Goal: Task Accomplishment & Management: Manage account settings

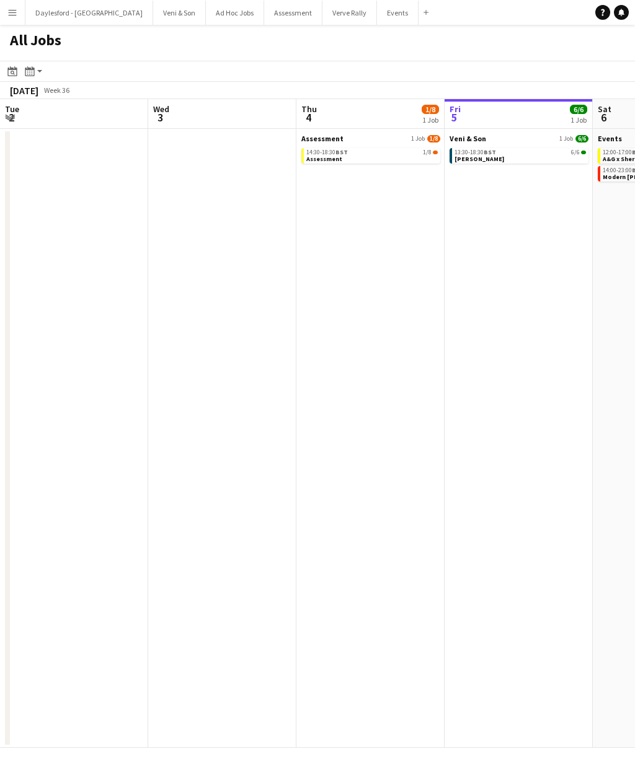
scroll to position [0, 296]
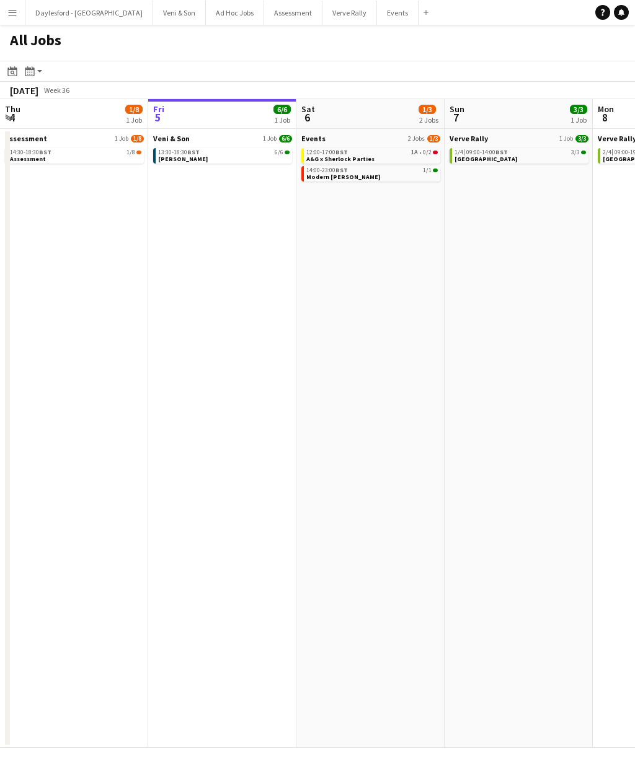
click at [16, 61] on app-toolbar "Date picker SEP 2025 SEP 2025 Monday M Tuesday T Wednesday W Thursday T Friday …" at bounding box center [317, 71] width 635 height 21
click at [14, 52] on h1 "All Jobs" at bounding box center [35, 43] width 71 height 36
click at [27, 54] on h1 "All Jobs" at bounding box center [35, 43] width 71 height 36
click at [19, 19] on button "Menu" at bounding box center [12, 12] width 25 height 25
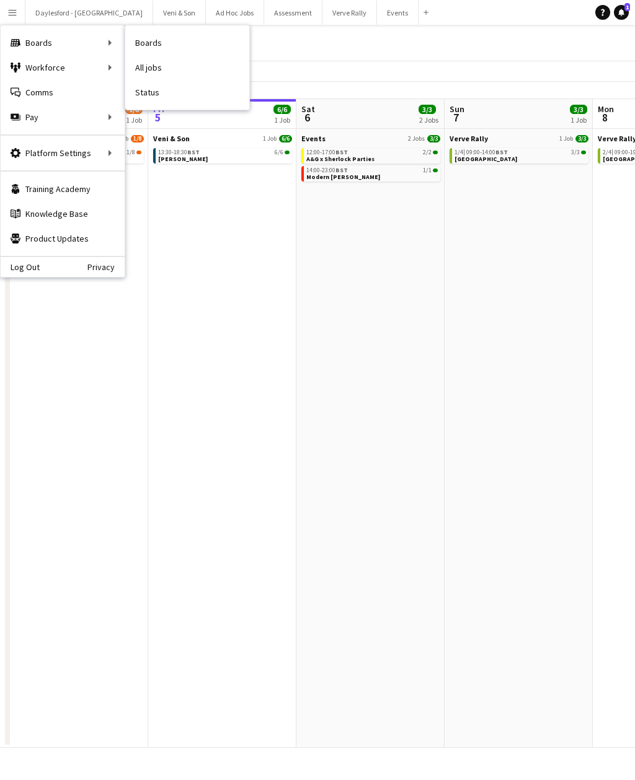
click at [148, 95] on link "Status" at bounding box center [187, 92] width 124 height 25
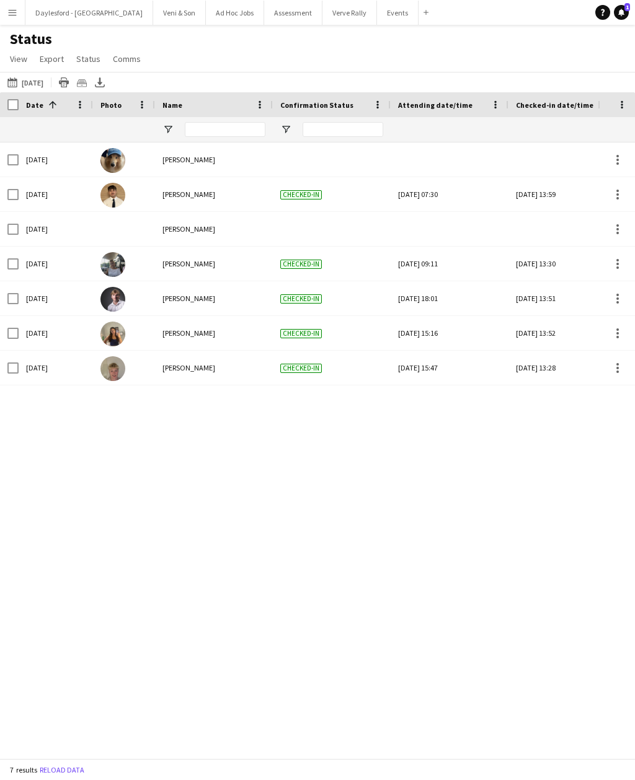
click at [58, 124] on div at bounding box center [55, 129] width 59 height 25
click at [35, 83] on button "05-09-2025 to 11-09-2025 Today" at bounding box center [25, 82] width 41 height 15
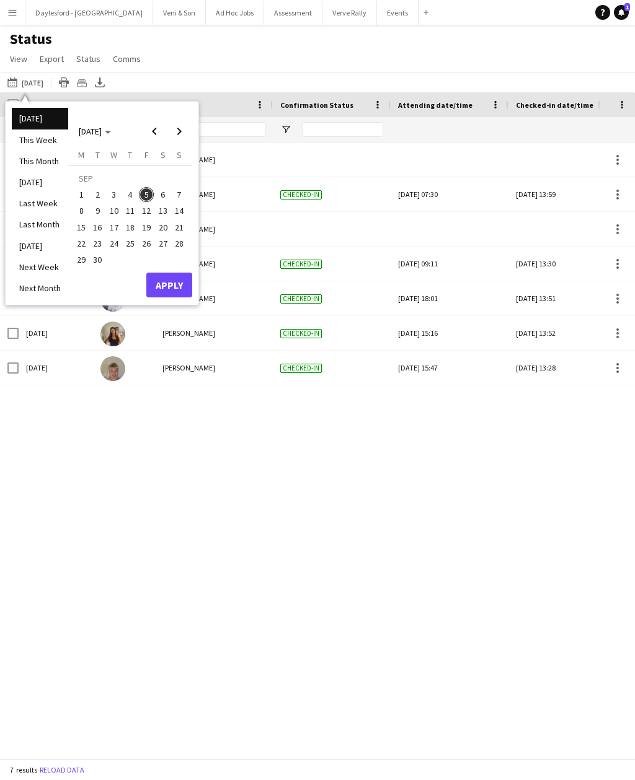
click at [161, 192] on span "6" at bounding box center [163, 194] width 15 height 15
click at [177, 289] on button "Apply" at bounding box center [169, 285] width 46 height 25
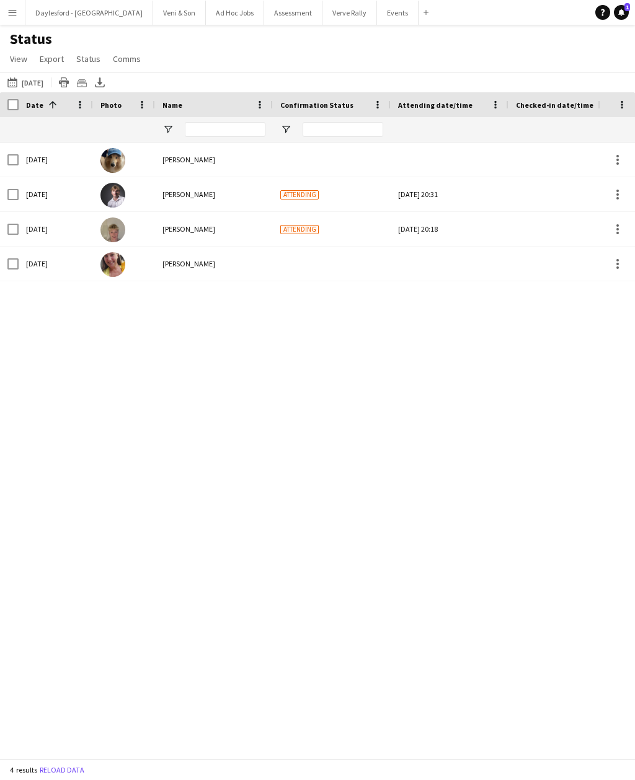
click at [24, 57] on span "View" at bounding box center [18, 58] width 17 height 11
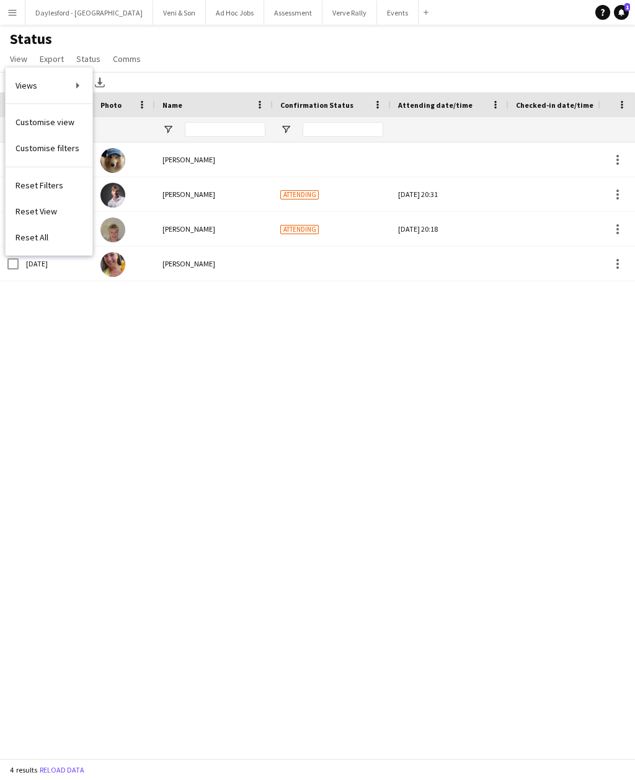
click at [19, 25] on main "Status View Views Default view New view Update view Delete view Edit name Custo…" at bounding box center [317, 394] width 635 height 739
click at [10, 16] on app-icon "Menu" at bounding box center [12, 12] width 10 height 10
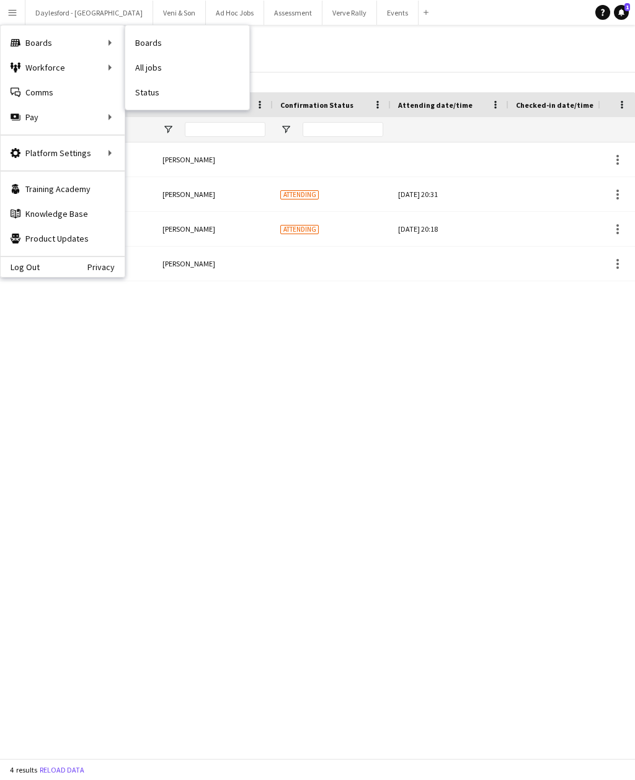
click at [155, 69] on link "All jobs" at bounding box center [187, 67] width 124 height 25
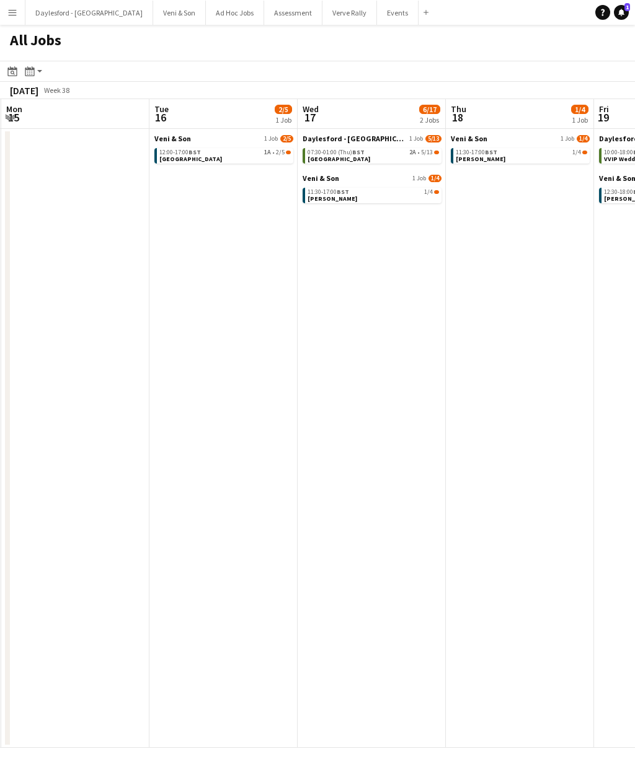
scroll to position [0, 304]
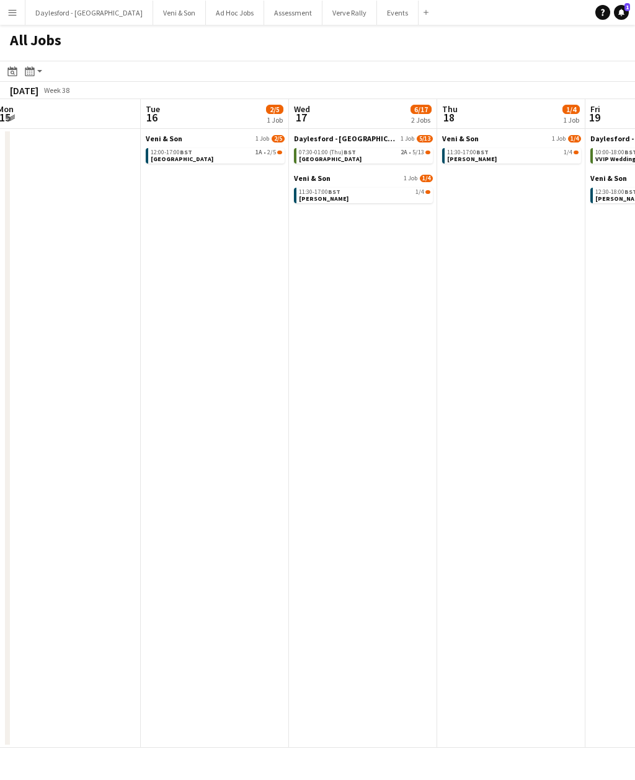
click at [399, 152] on div "07:30-01:00 (Thu) BST 2A • 5/13" at bounding box center [364, 152] width 131 height 6
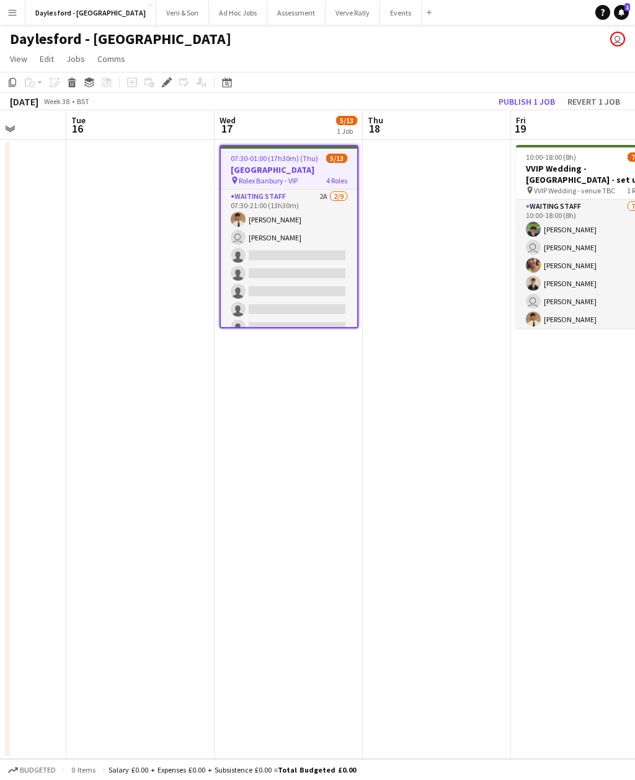
scroll to position [0, 366]
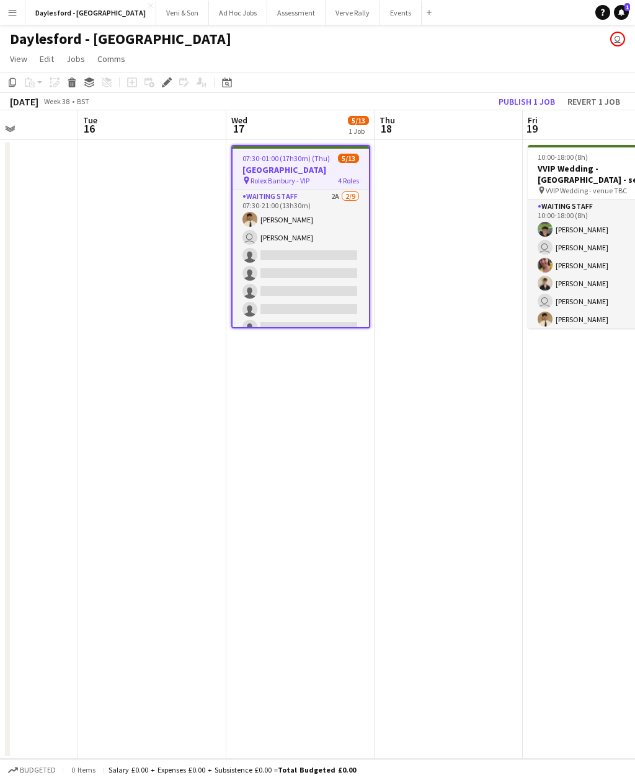
click at [334, 275] on app-card-role "Waiting Staff 2A 2/9 07:30-21:00 (13h30m) George Long user Franco Rubinstein si…" at bounding box center [300, 283] width 136 height 186
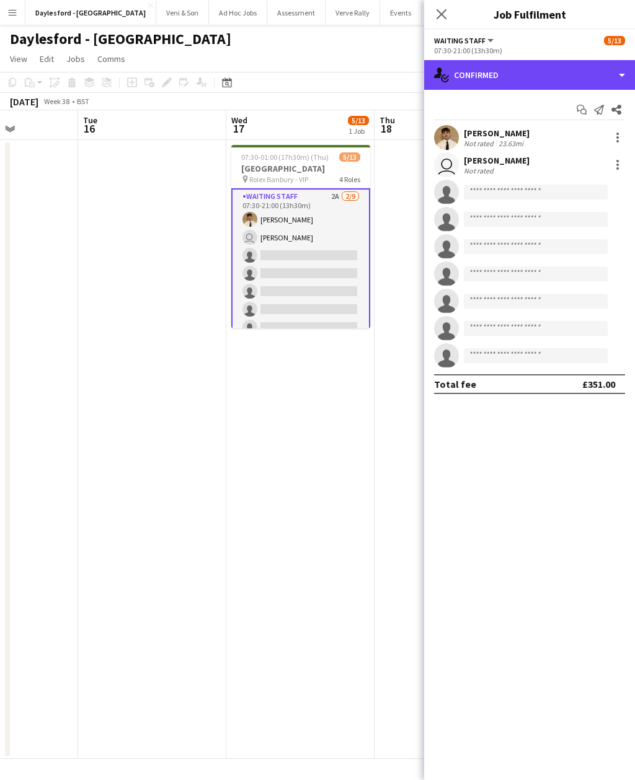
click at [594, 73] on div "single-neutral-actions-check-2 Confirmed" at bounding box center [529, 75] width 211 height 30
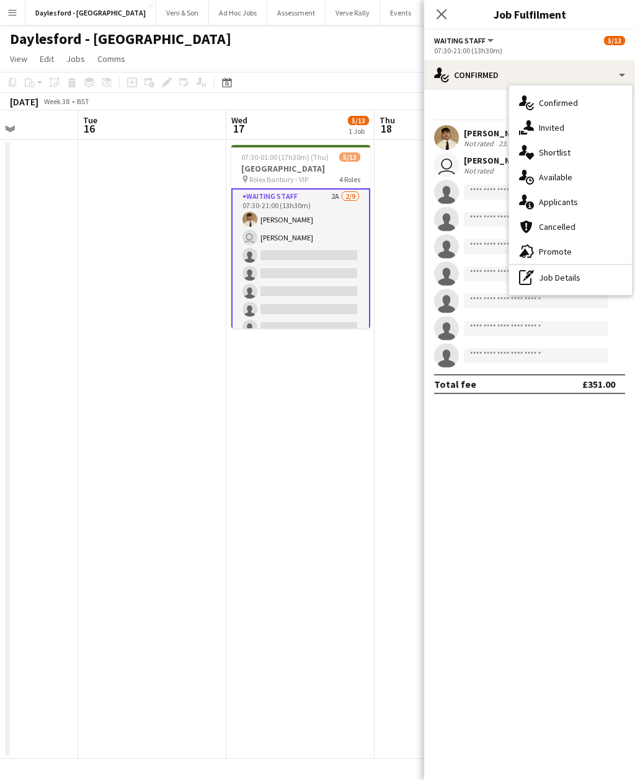
click at [573, 203] on span "Applicants" at bounding box center [558, 201] width 39 height 11
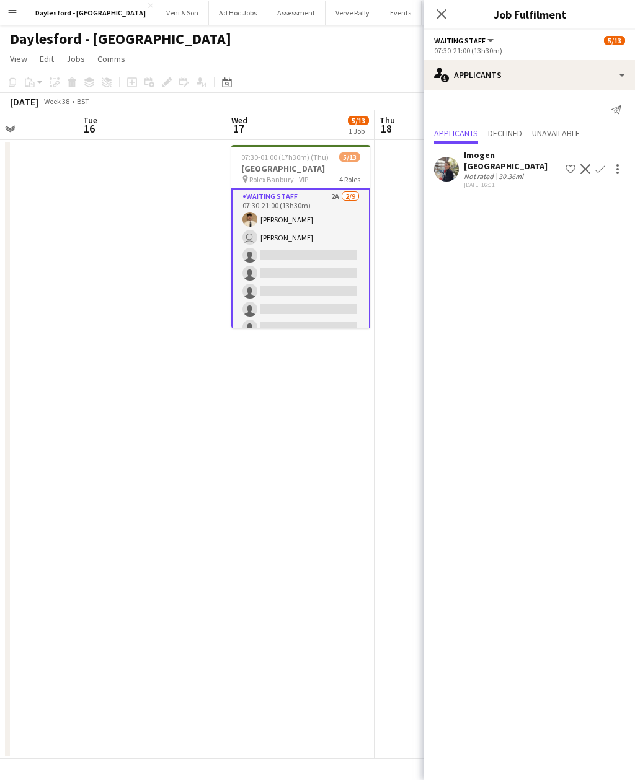
click at [602, 164] on app-icon "Confirm" at bounding box center [600, 169] width 10 height 10
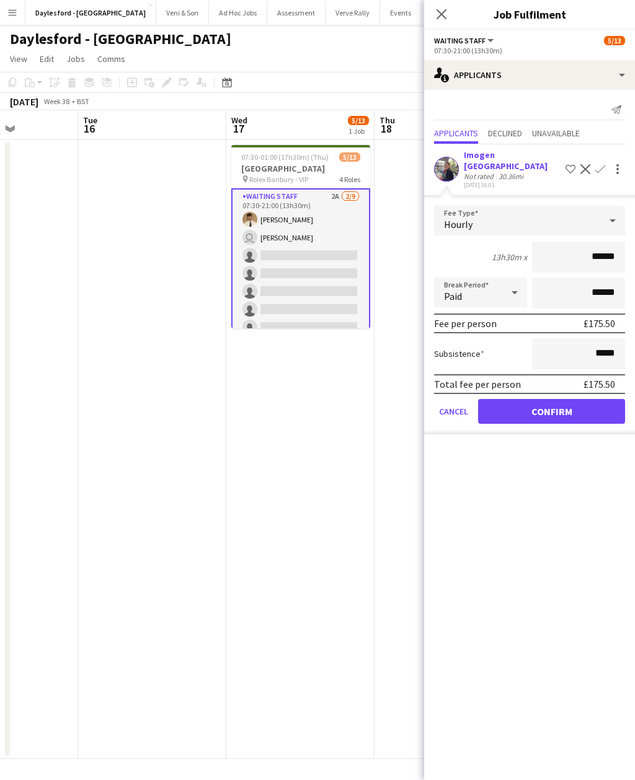
click at [538, 400] on button "Confirm" at bounding box center [551, 411] width 147 height 25
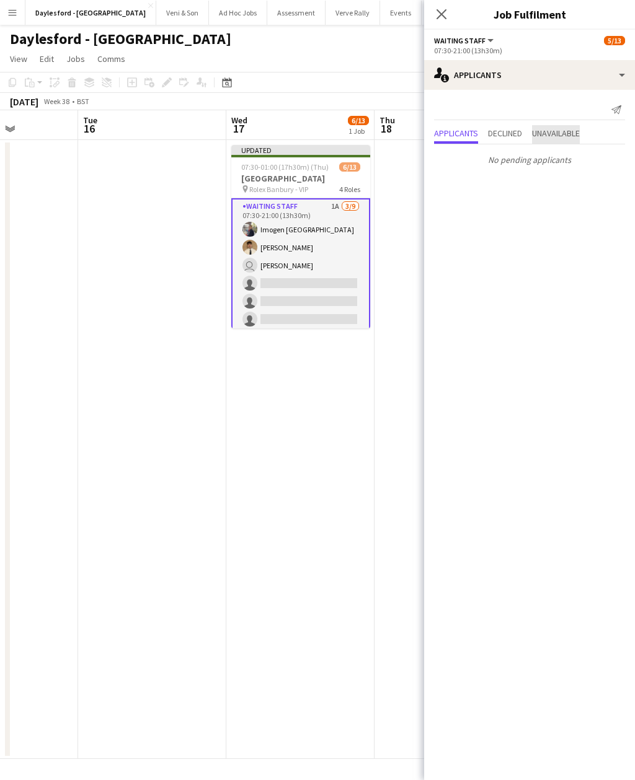
click at [580, 138] on span "Unavailable" at bounding box center [556, 133] width 48 height 9
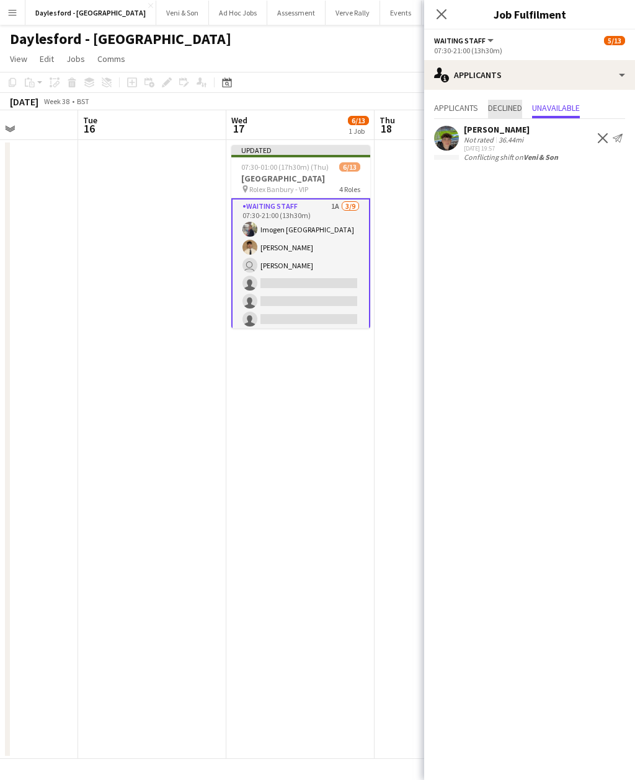
click at [508, 109] on span "Declined" at bounding box center [505, 108] width 34 height 9
click at [464, 109] on span "Applicants" at bounding box center [456, 108] width 44 height 9
click at [447, 7] on app-icon "Close pop-in" at bounding box center [441, 14] width 15 height 15
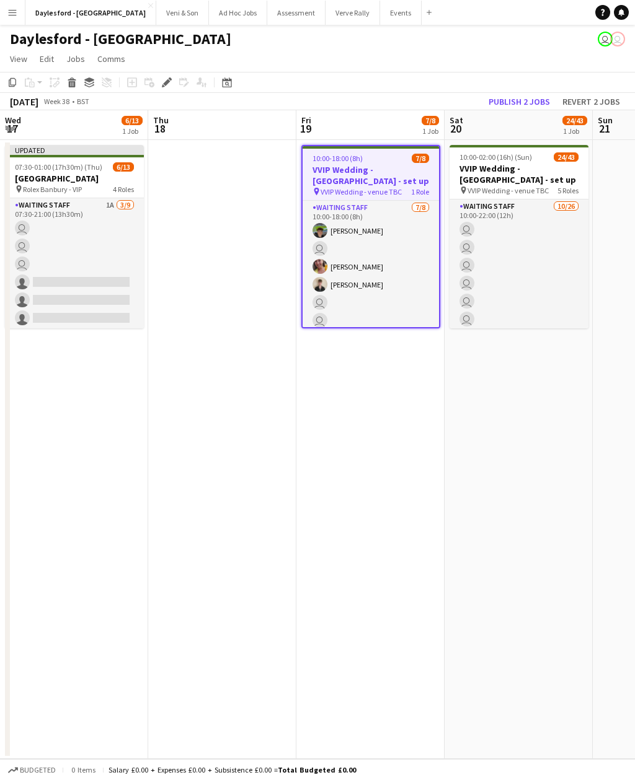
scroll to position [0, 426]
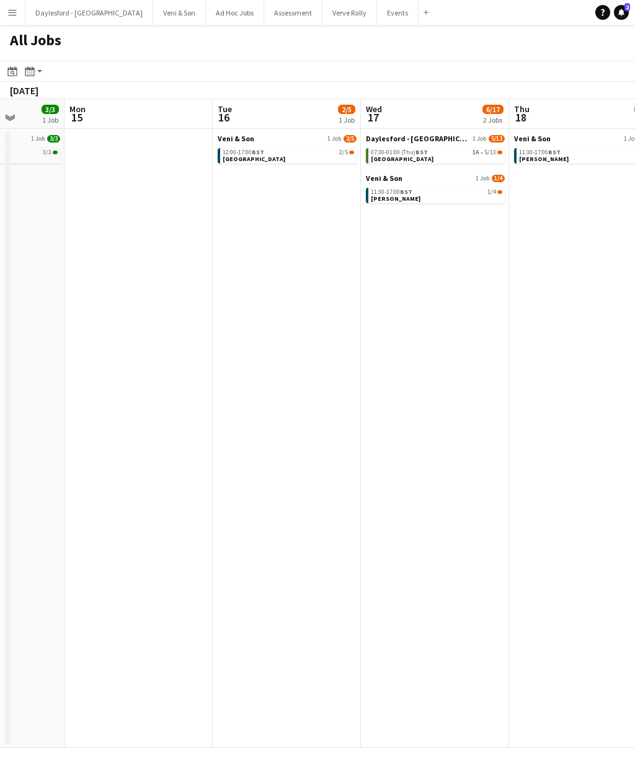
scroll to position [0, 372]
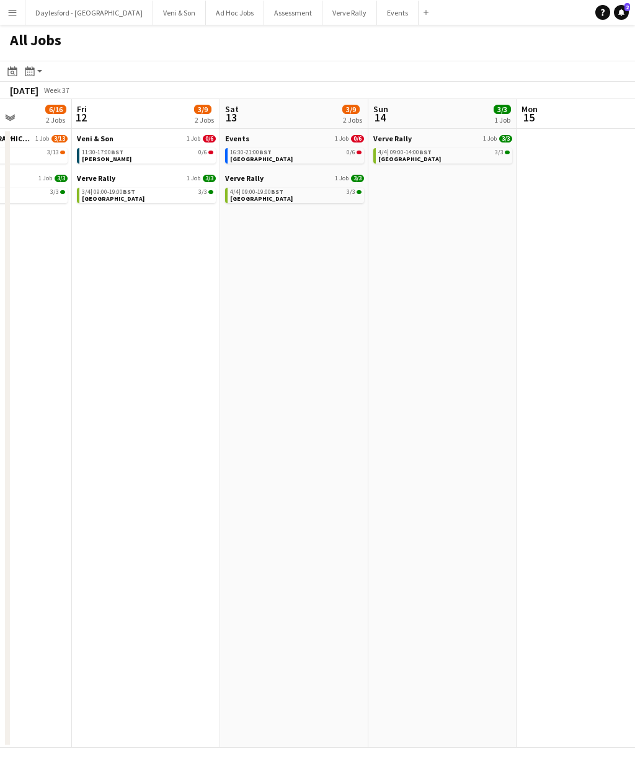
click at [621, 10] on icon at bounding box center [621, 12] width 6 height 6
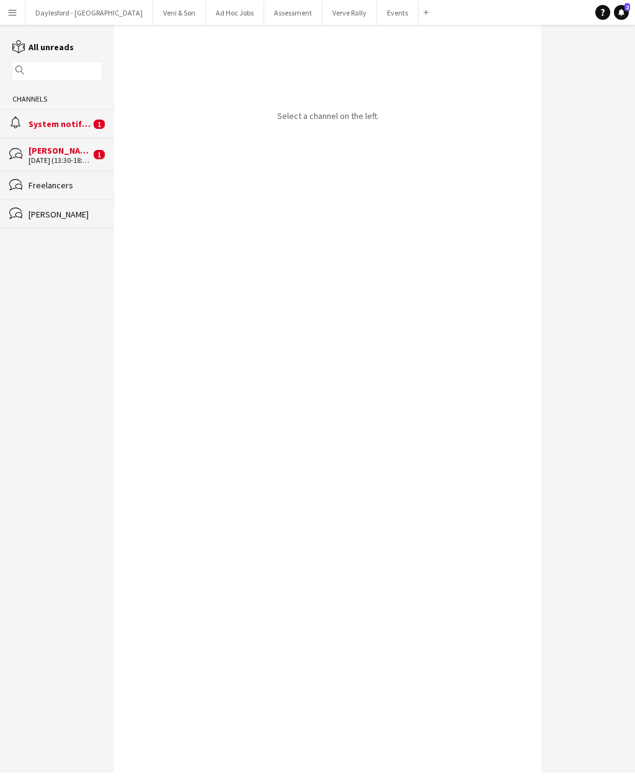
click at [61, 154] on div "[PERSON_NAME]" at bounding box center [60, 150] width 62 height 11
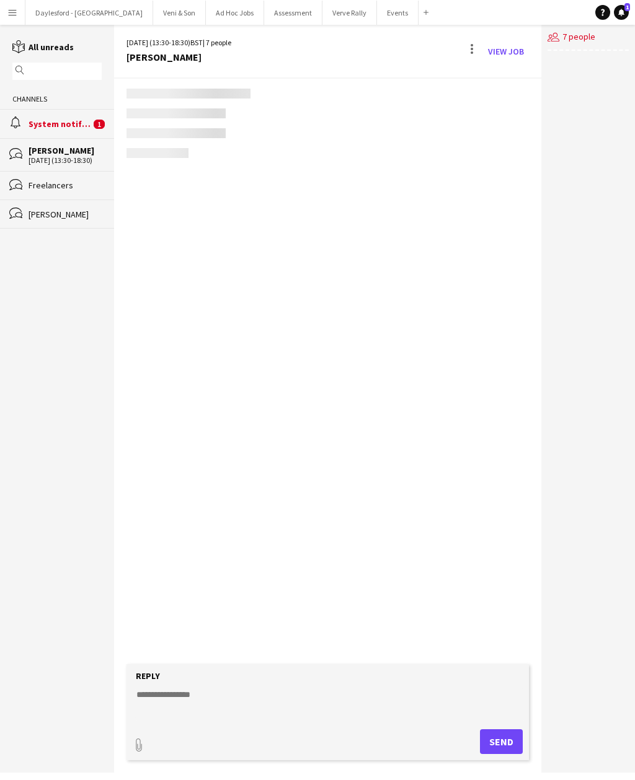
click at [84, 160] on div "[DATE] (13:30-18:30)" at bounding box center [65, 160] width 73 height 9
click at [79, 130] on div "System notifications" at bounding box center [60, 123] width 62 height 11
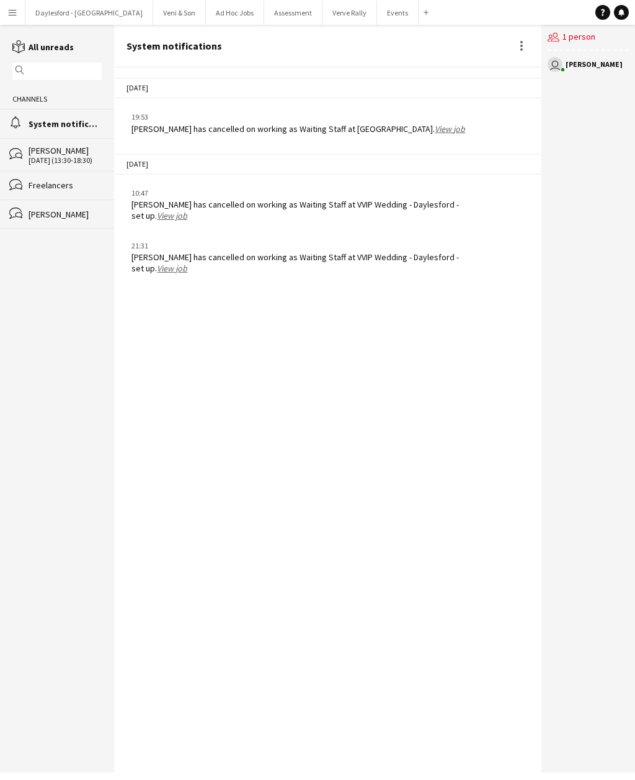
click at [55, 153] on div "[PERSON_NAME]" at bounding box center [65, 150] width 73 height 11
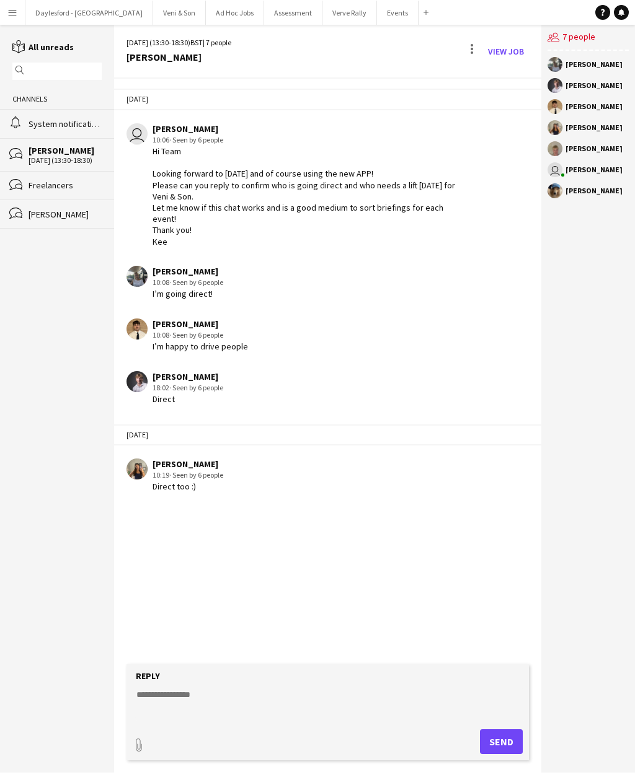
click at [13, 15] on app-icon "Menu" at bounding box center [12, 12] width 10 height 10
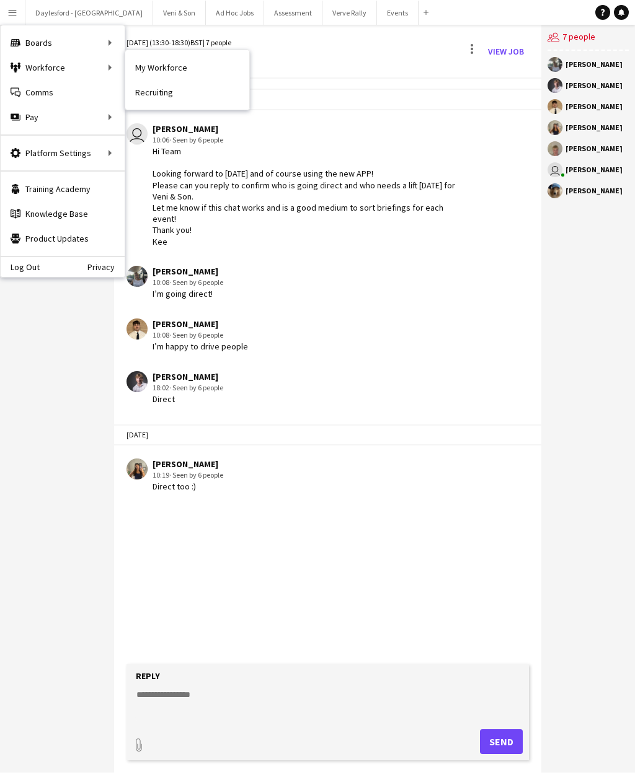
click at [185, 69] on link "My Workforce" at bounding box center [187, 67] width 124 height 25
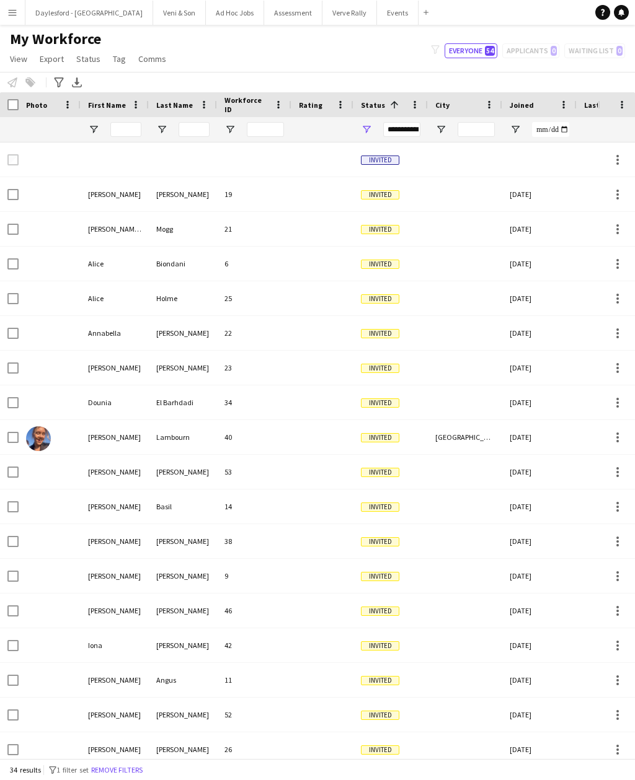
click at [404, 130] on div "**********" at bounding box center [401, 129] width 37 height 15
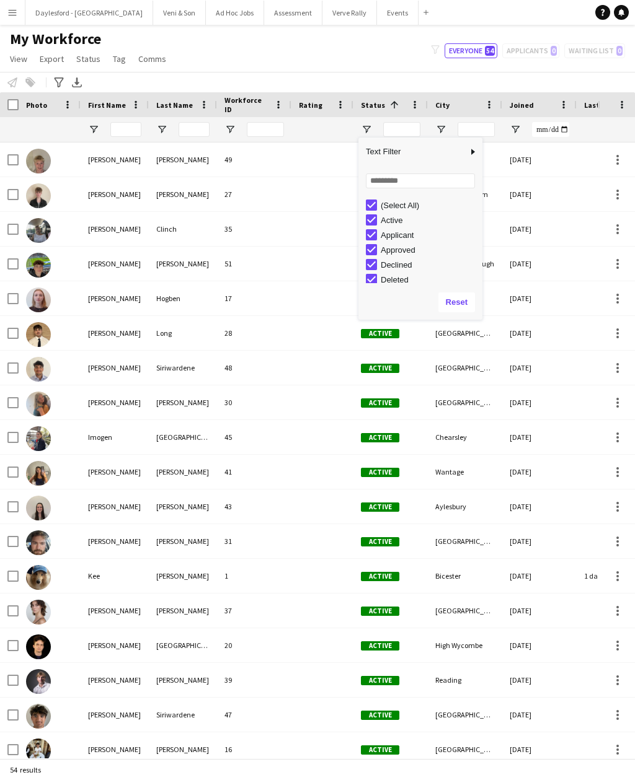
click at [376, 200] on div "Filter List" at bounding box center [371, 205] width 11 height 11
type input "**********"
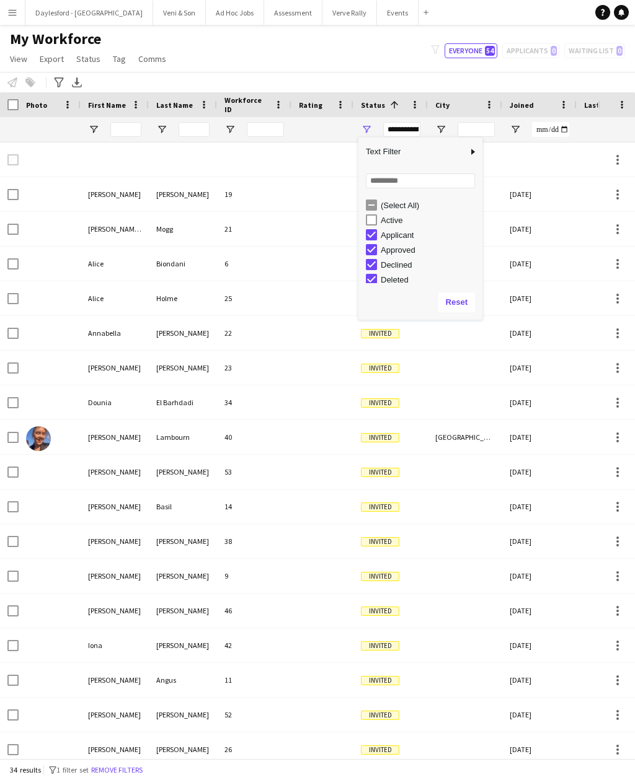
click at [378, 203] on div "(Select All)" at bounding box center [424, 205] width 117 height 15
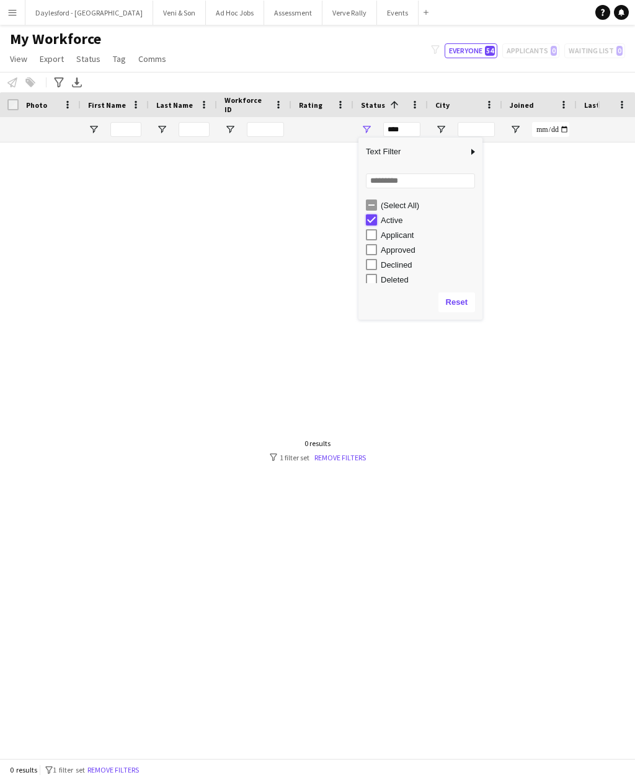
type input "**********"
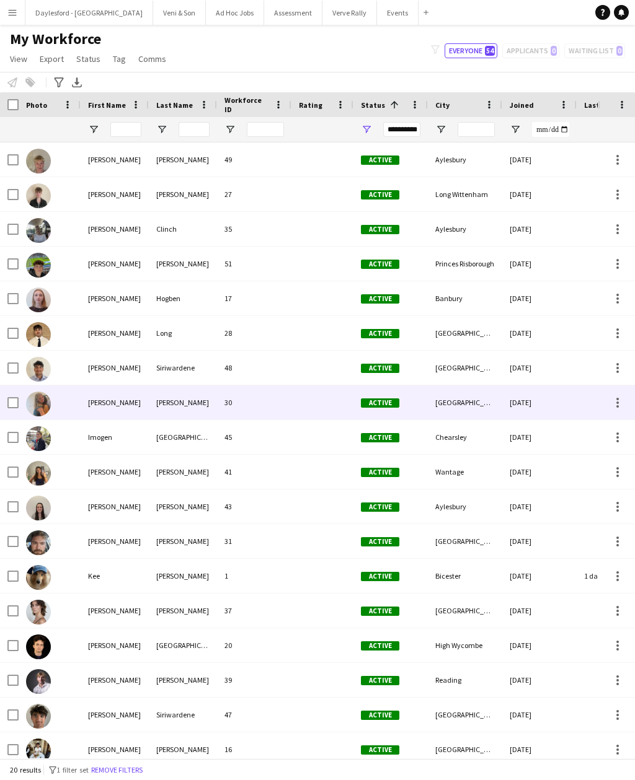
click at [262, 407] on div "30" at bounding box center [254, 403] width 74 height 34
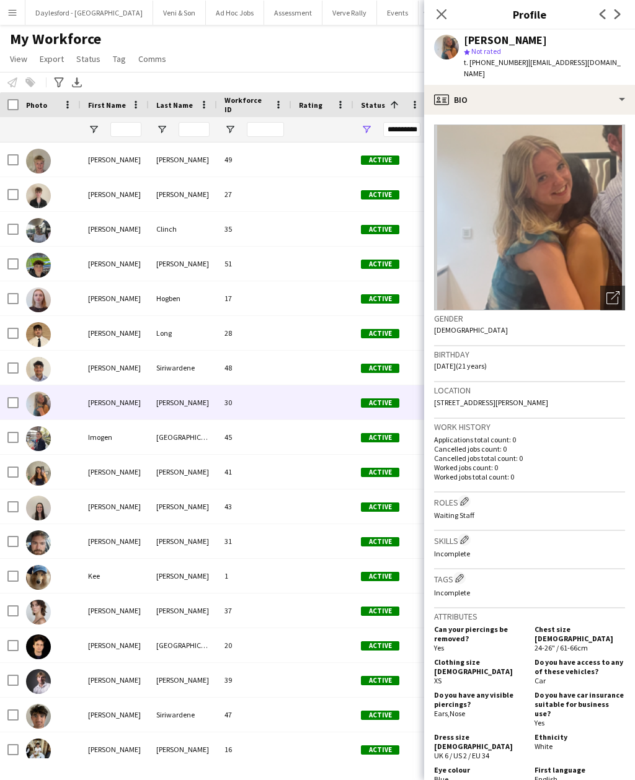
click at [441, 20] on app-icon "Close pop-in" at bounding box center [441, 14] width 15 height 15
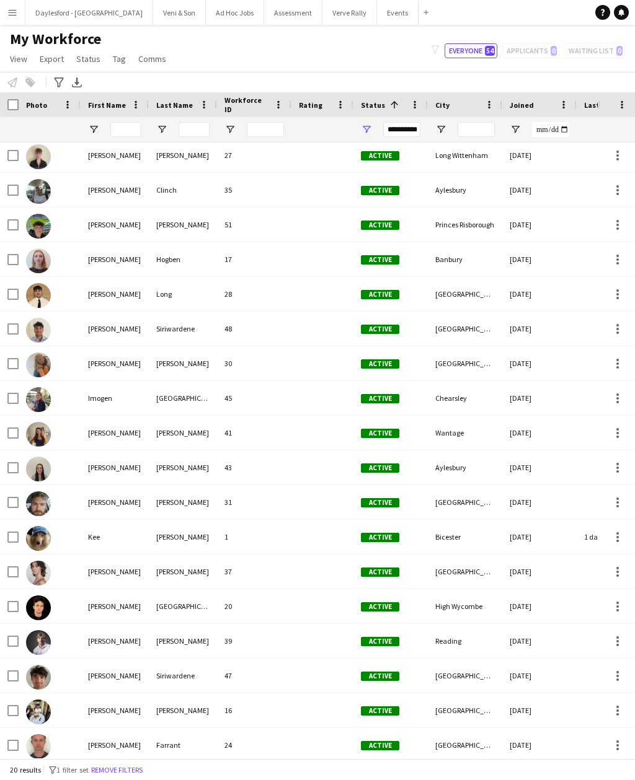
scroll to position [38, 0]
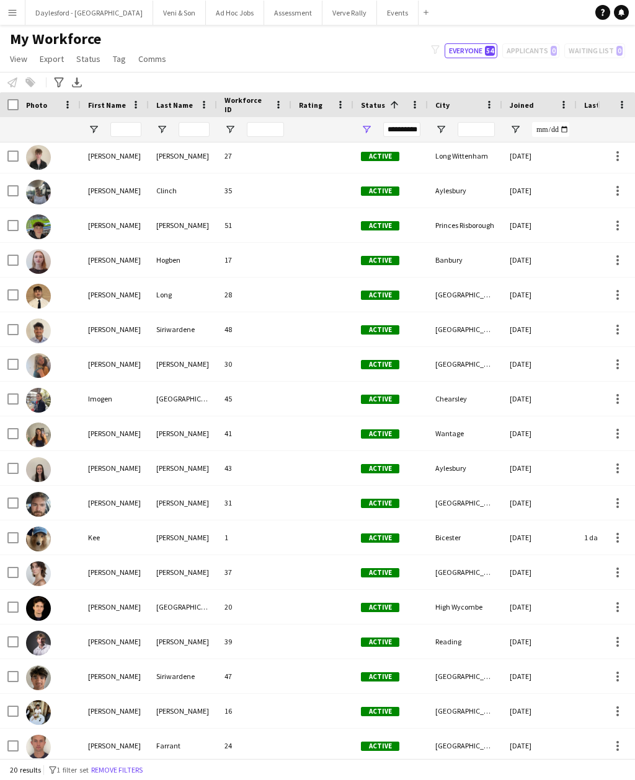
click at [40, 510] on img at bounding box center [38, 504] width 25 height 25
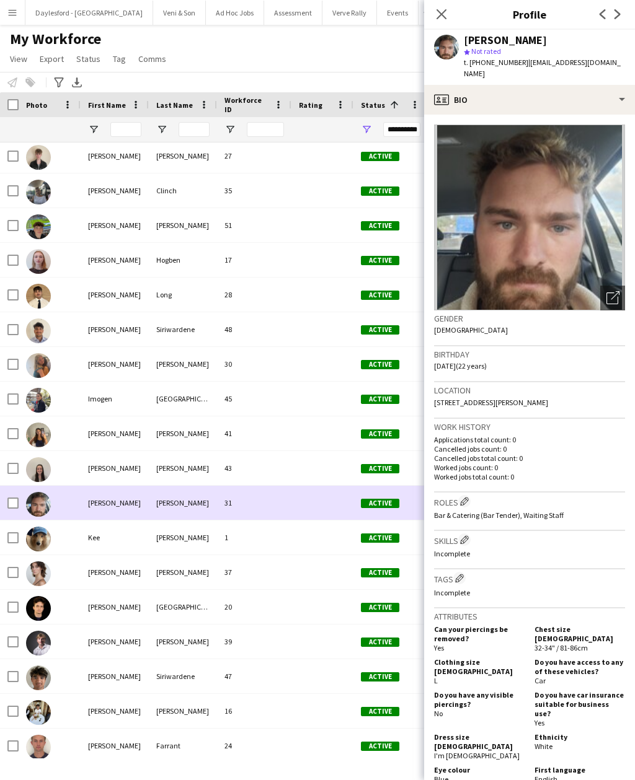
click at [232, 401] on div "45" at bounding box center [254, 399] width 74 height 34
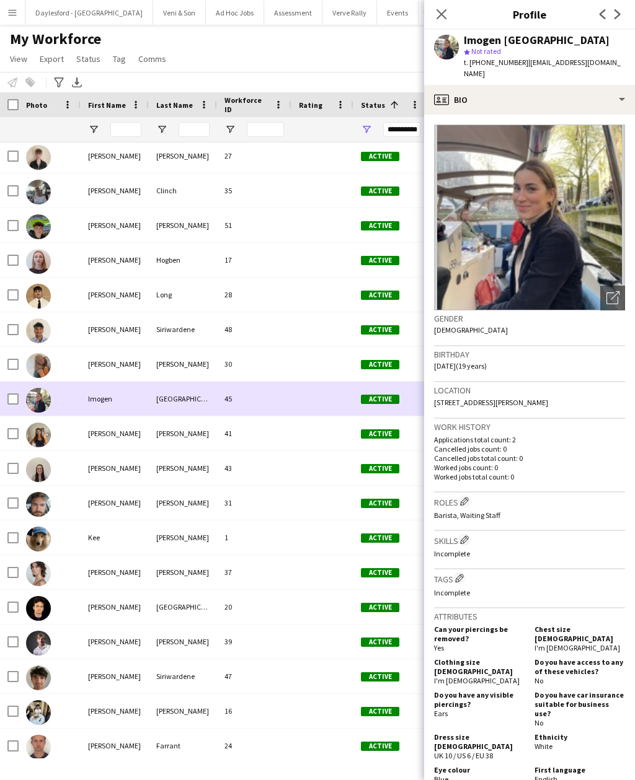
click at [42, 223] on img at bounding box center [38, 226] width 25 height 25
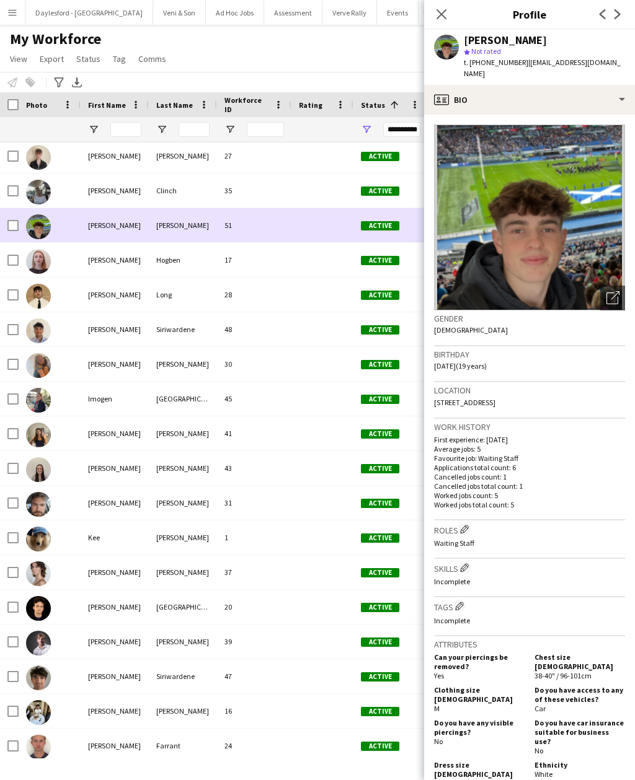
click at [42, 260] on img at bounding box center [38, 261] width 25 height 25
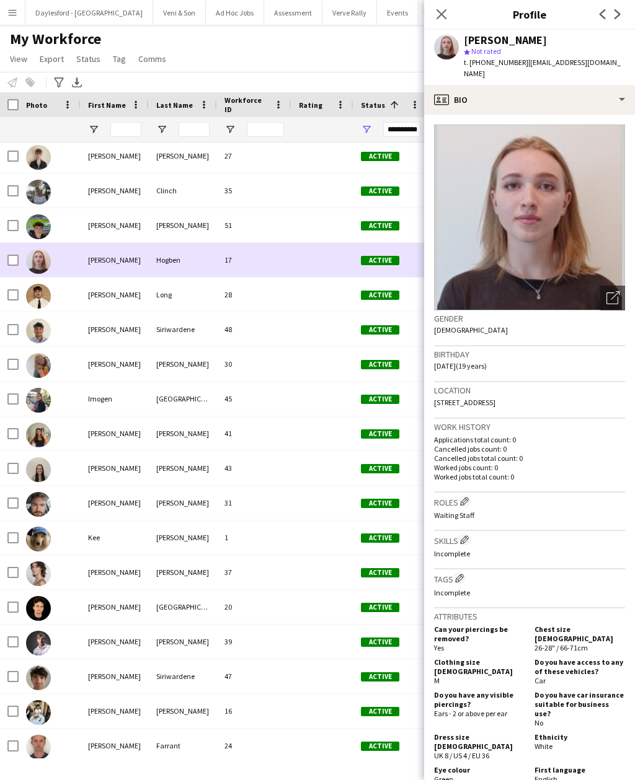
click at [39, 300] on img at bounding box center [38, 296] width 25 height 25
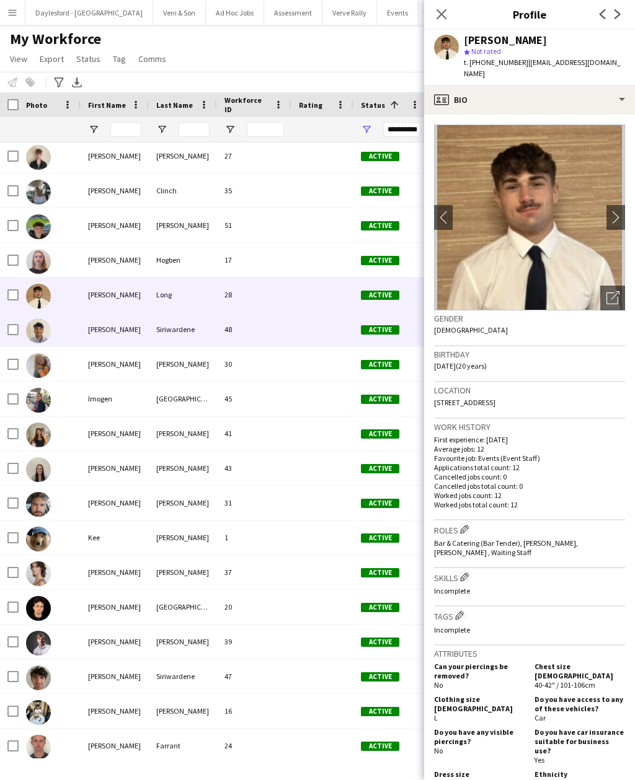
click at [37, 333] on img at bounding box center [38, 331] width 25 height 25
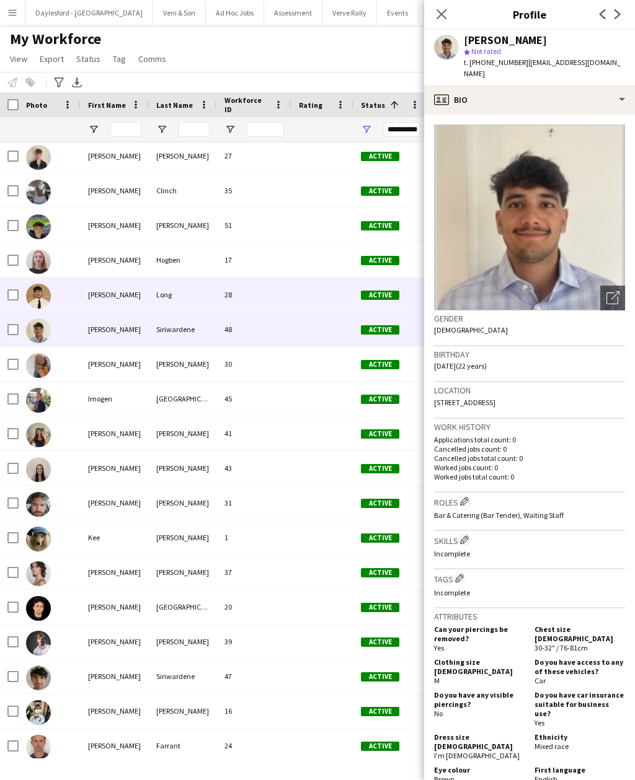
click at [40, 297] on img at bounding box center [38, 296] width 25 height 25
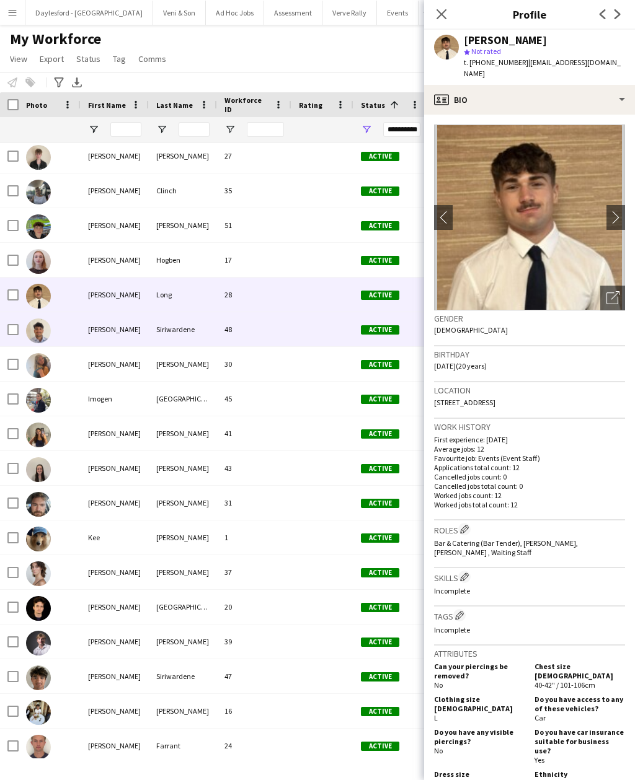
click at [41, 332] on img at bounding box center [38, 331] width 25 height 25
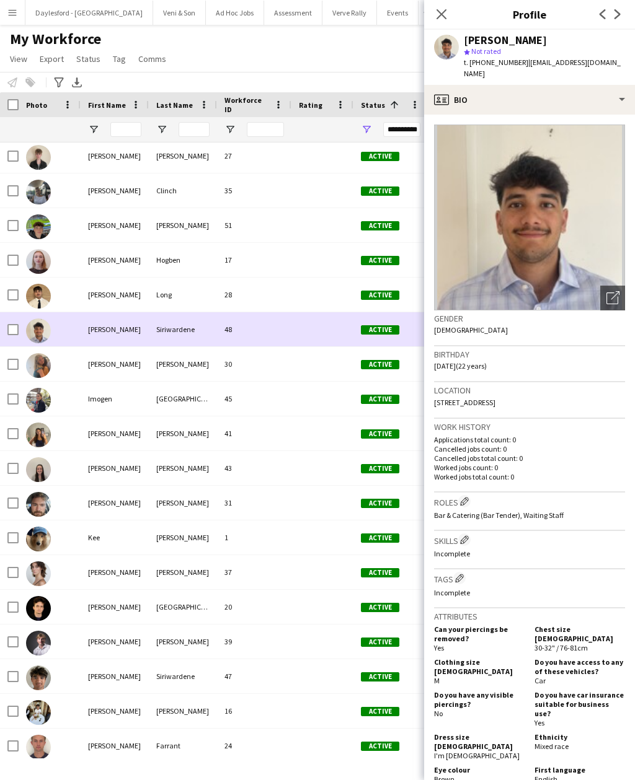
click at [48, 297] on img at bounding box center [38, 296] width 25 height 25
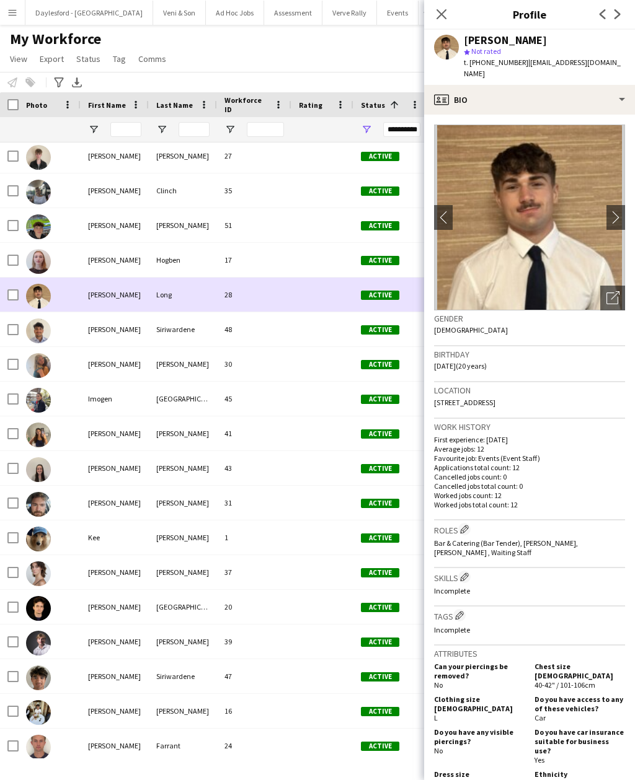
click at [47, 432] on img at bounding box center [38, 435] width 25 height 25
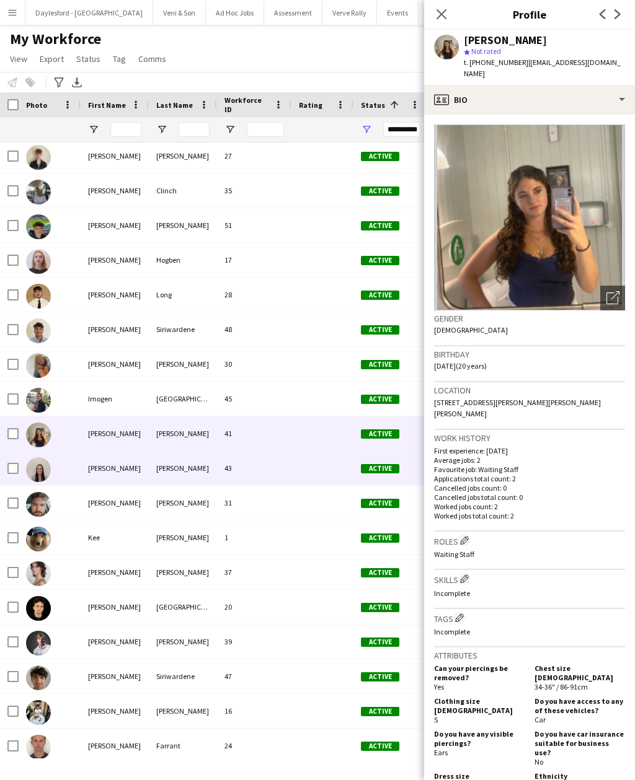
click at [43, 469] on img at bounding box center [38, 469] width 25 height 25
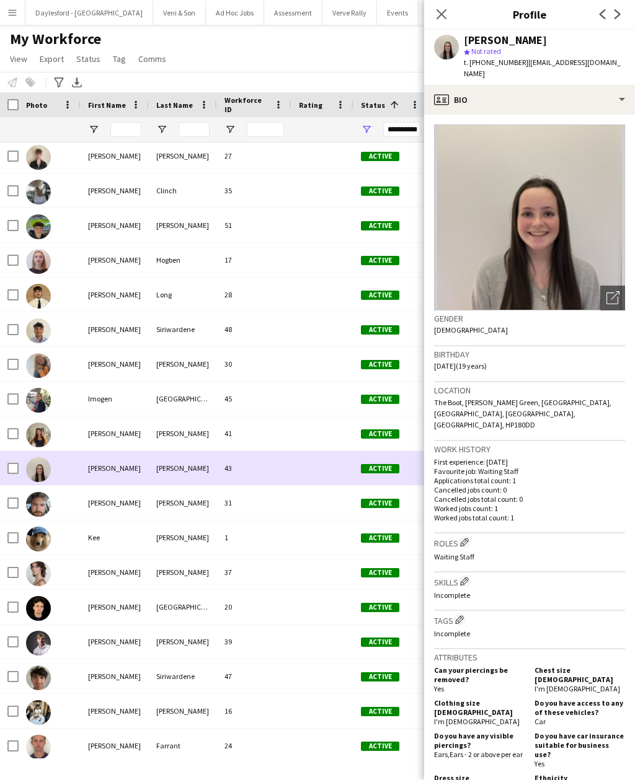
click at [43, 501] on img at bounding box center [38, 504] width 25 height 25
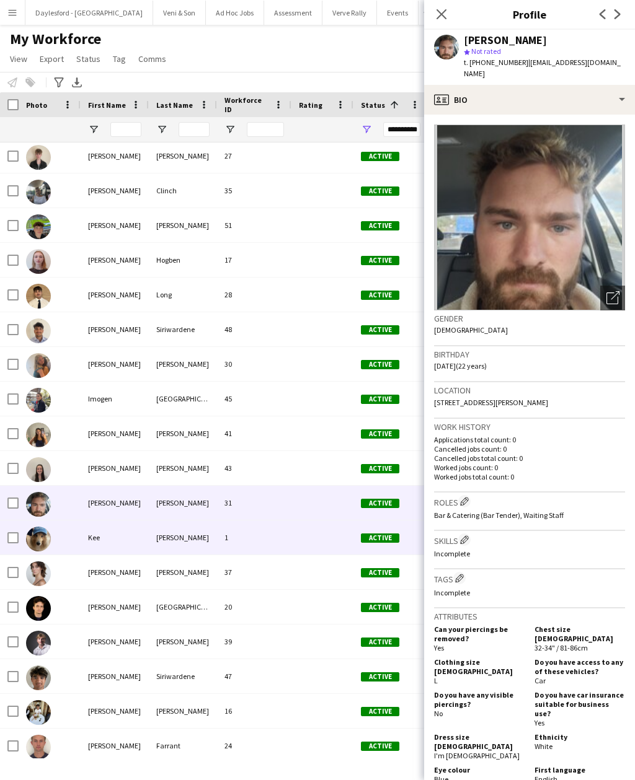
click at [38, 542] on img at bounding box center [38, 539] width 25 height 25
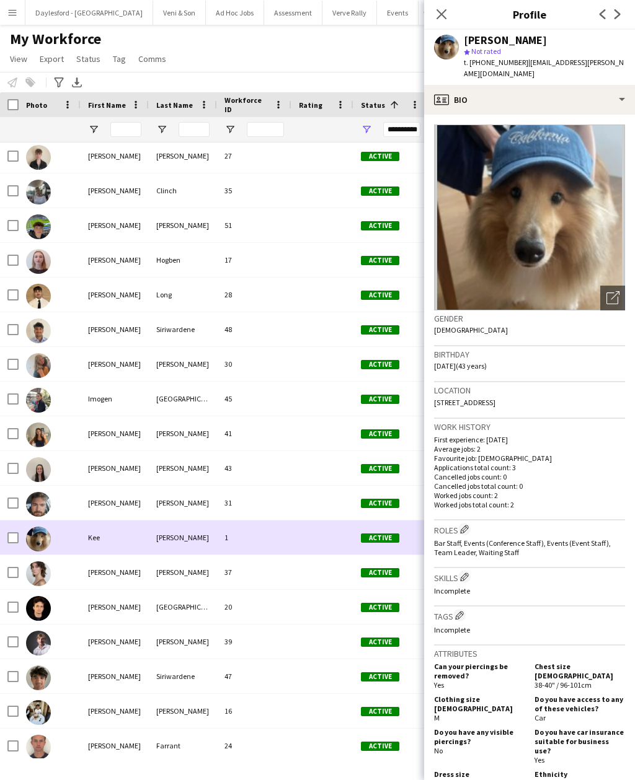
scroll to position [40, 0]
click at [38, 562] on img at bounding box center [38, 574] width 25 height 25
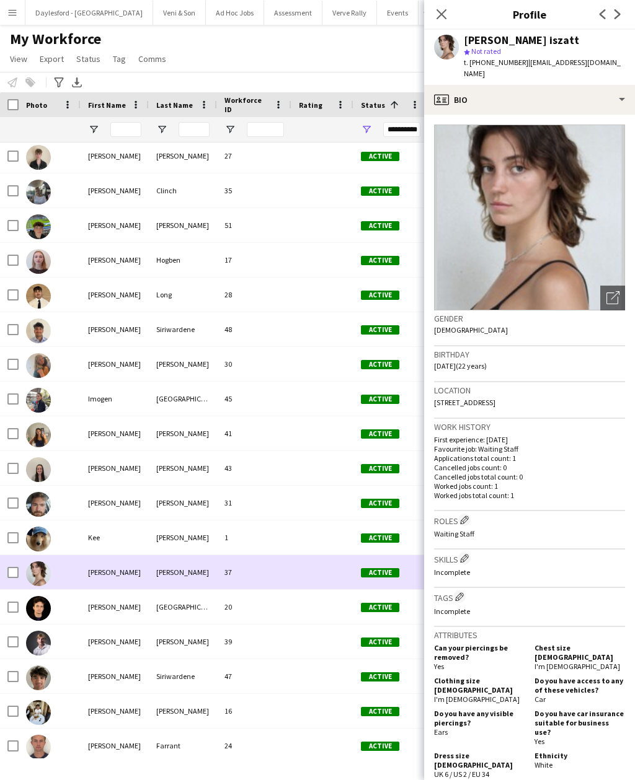
click at [41, 596] on img at bounding box center [38, 608] width 25 height 25
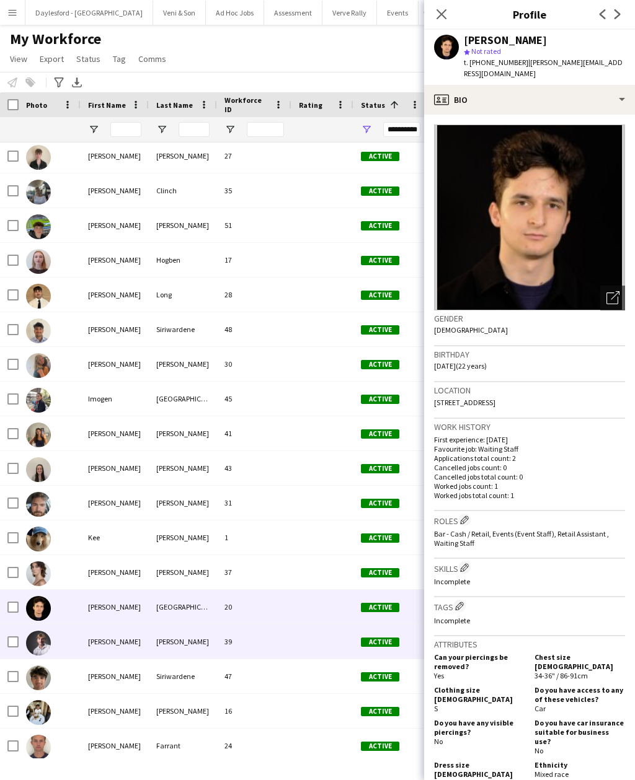
click at [42, 631] on img at bounding box center [38, 643] width 25 height 25
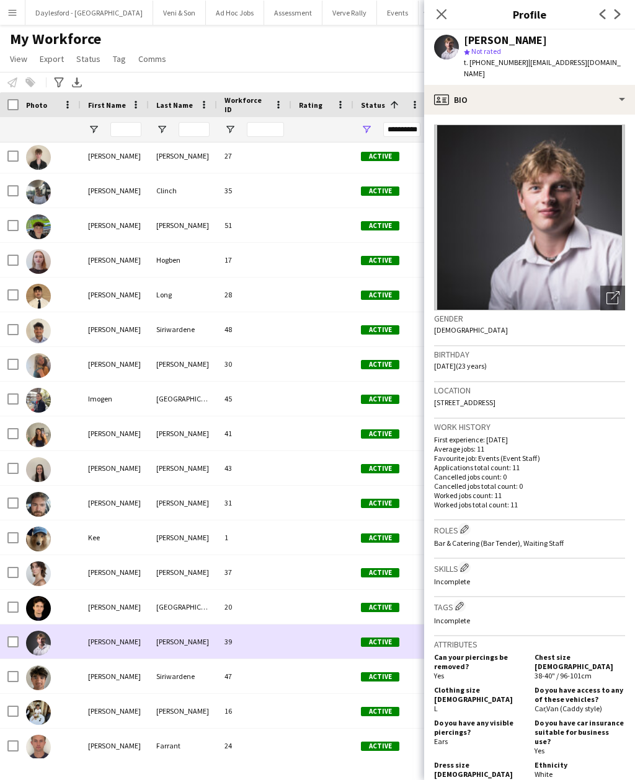
click at [42, 666] on img at bounding box center [38, 678] width 25 height 25
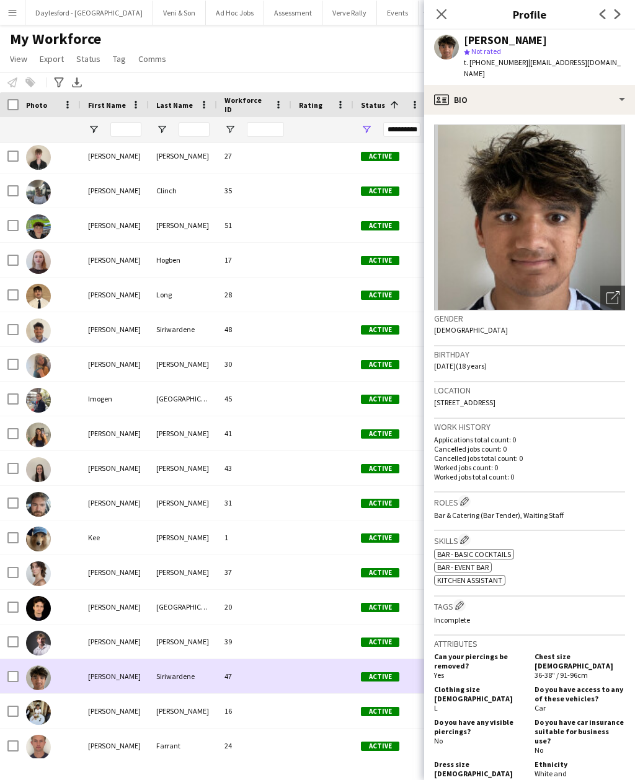
click at [38, 700] on img at bounding box center [38, 712] width 25 height 25
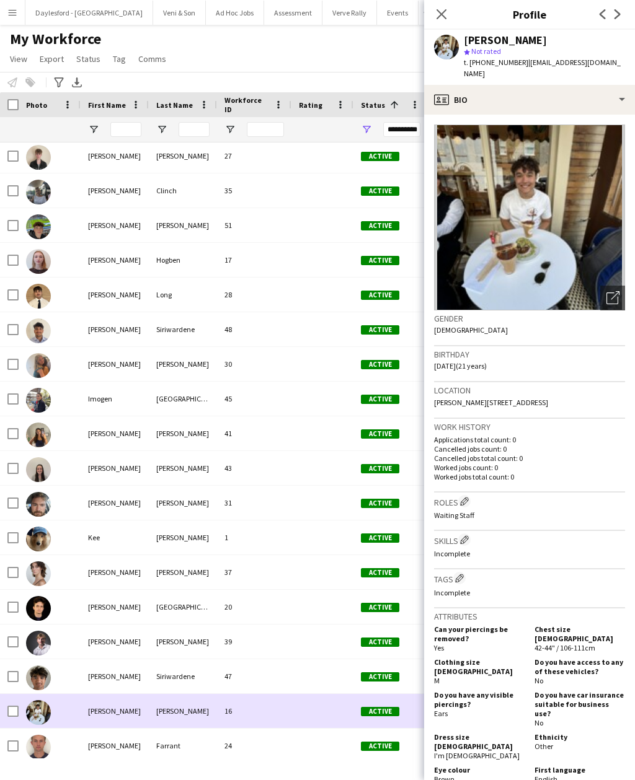
click at [42, 735] on img at bounding box center [38, 747] width 25 height 25
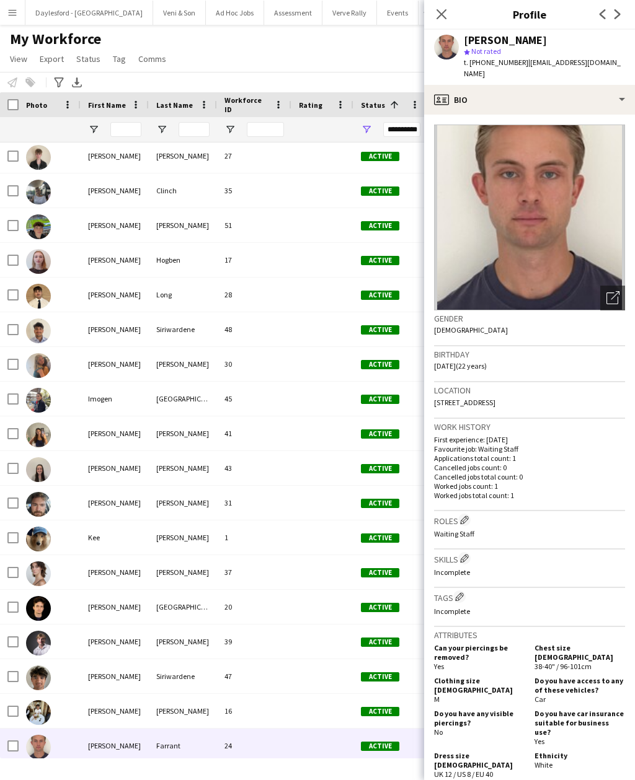
click at [42, 770] on img at bounding box center [38, 782] width 25 height 25
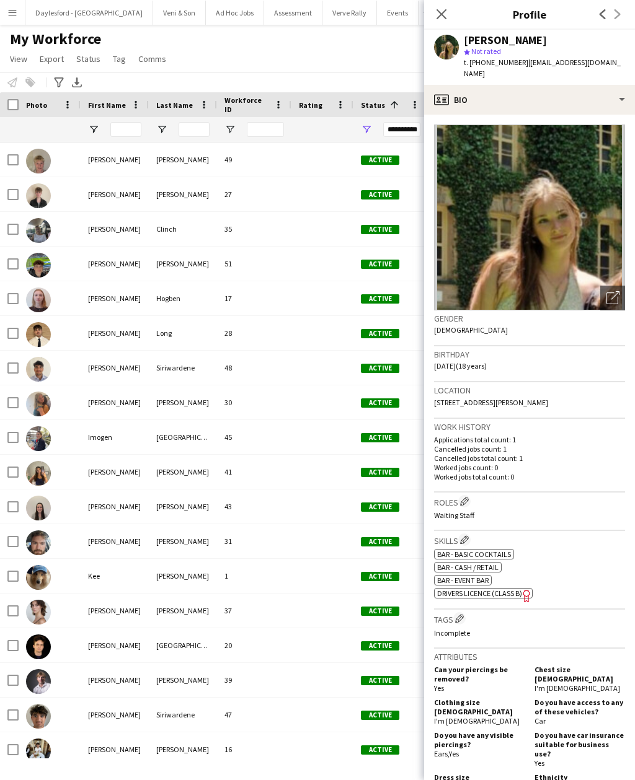
scroll to position [0, 0]
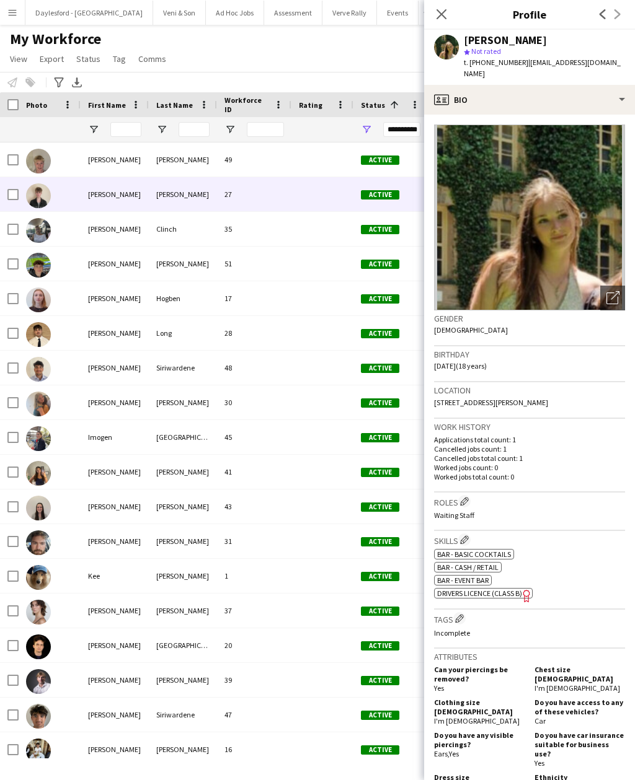
click at [31, 183] on img at bounding box center [38, 195] width 25 height 25
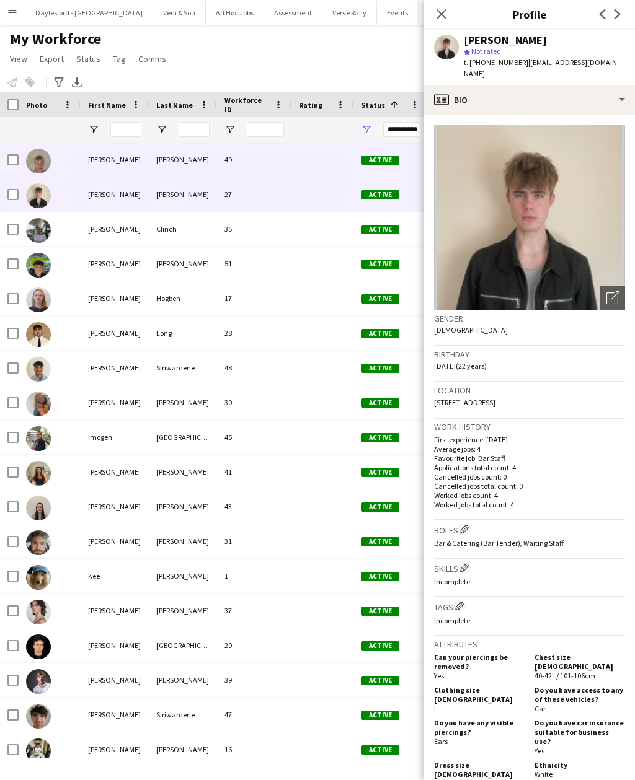
click at [48, 149] on img at bounding box center [38, 161] width 25 height 25
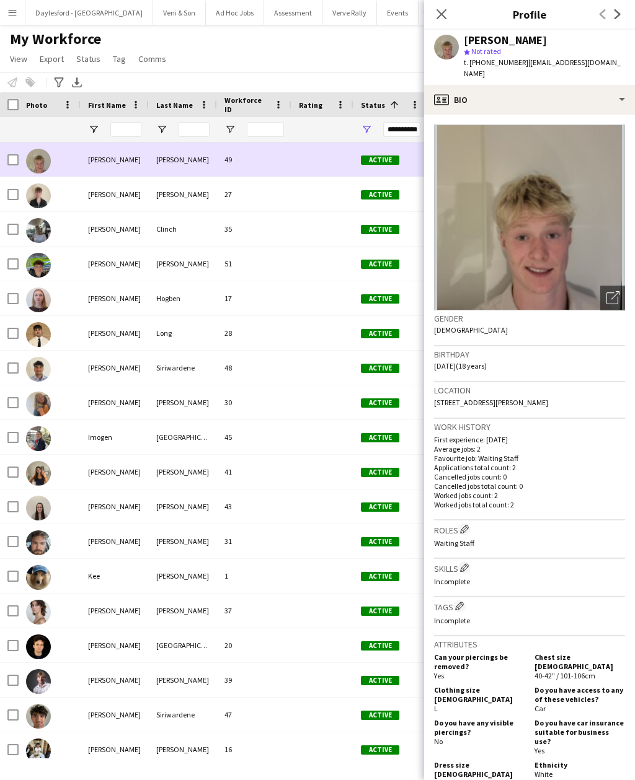
click at [446, 14] on icon "Close pop-in" at bounding box center [441, 14] width 10 height 10
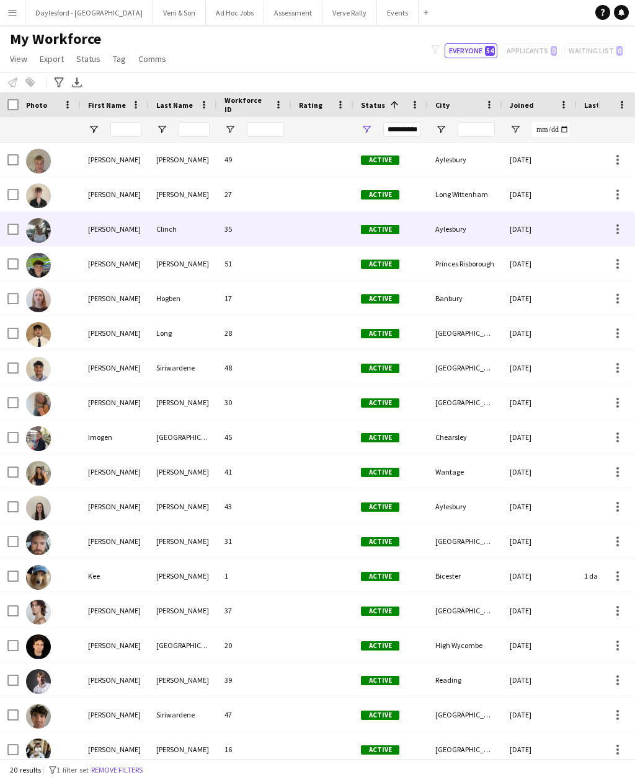
click at [38, 218] on img at bounding box center [38, 230] width 25 height 25
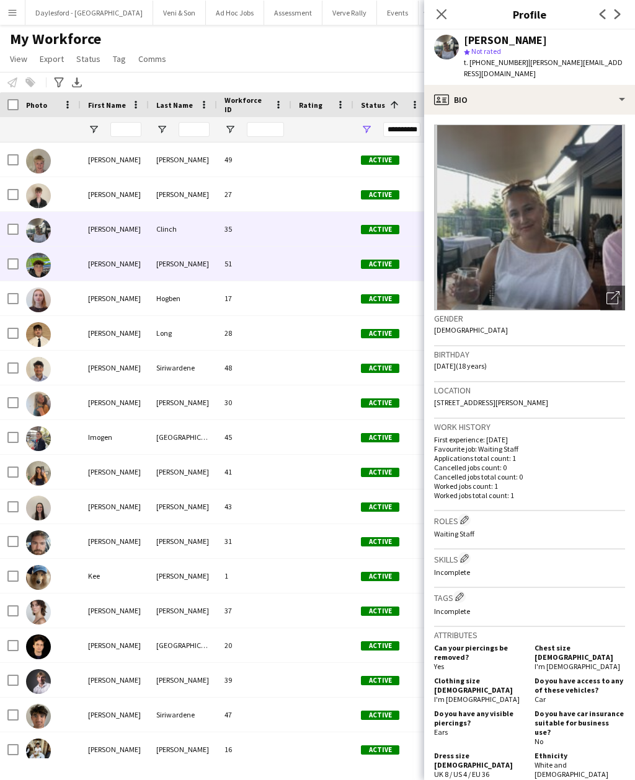
click at [43, 253] on img at bounding box center [38, 265] width 25 height 25
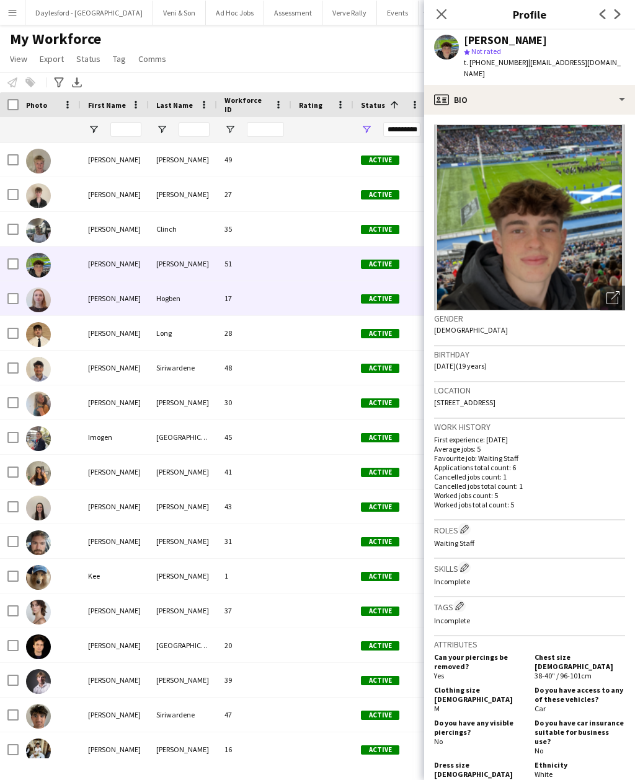
click at [42, 288] on img at bounding box center [38, 300] width 25 height 25
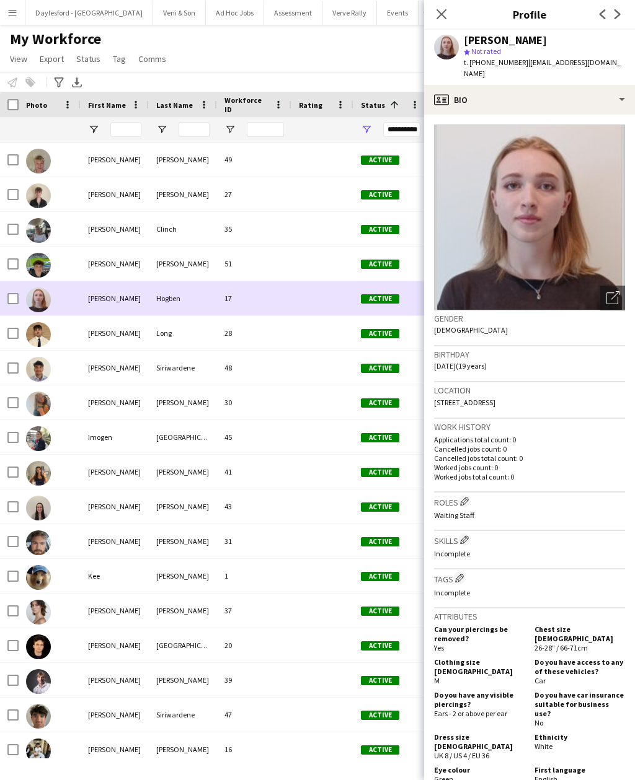
click at [37, 322] on img at bounding box center [38, 334] width 25 height 25
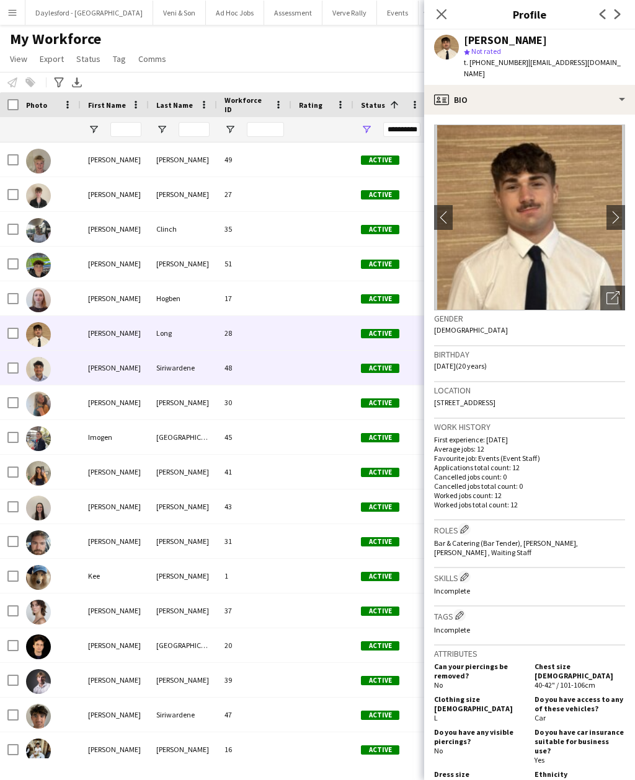
click at [39, 357] on img at bounding box center [38, 369] width 25 height 25
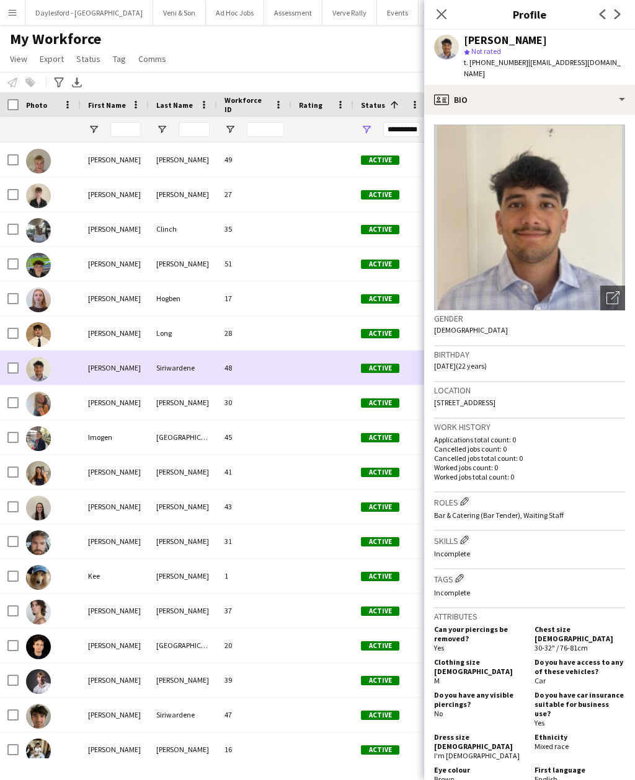
click at [440, 19] on icon "Close pop-in" at bounding box center [441, 14] width 10 height 10
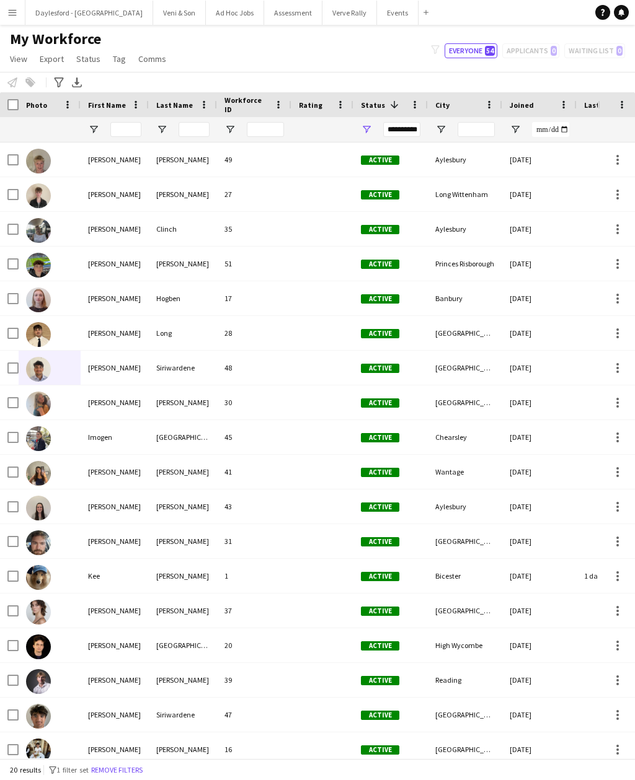
click at [406, 122] on div "**********" at bounding box center [401, 129] width 37 height 15
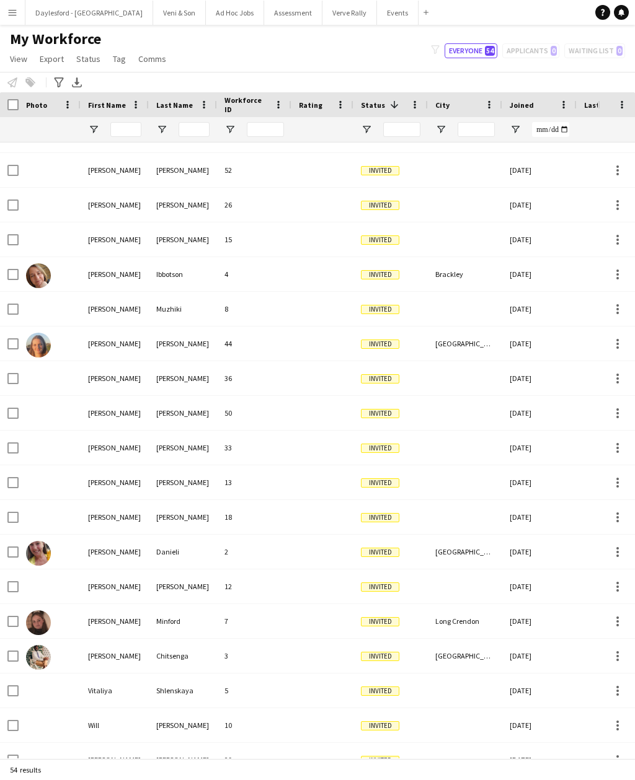
scroll to position [545, 0]
click at [47, 263] on img at bounding box center [38, 275] width 25 height 25
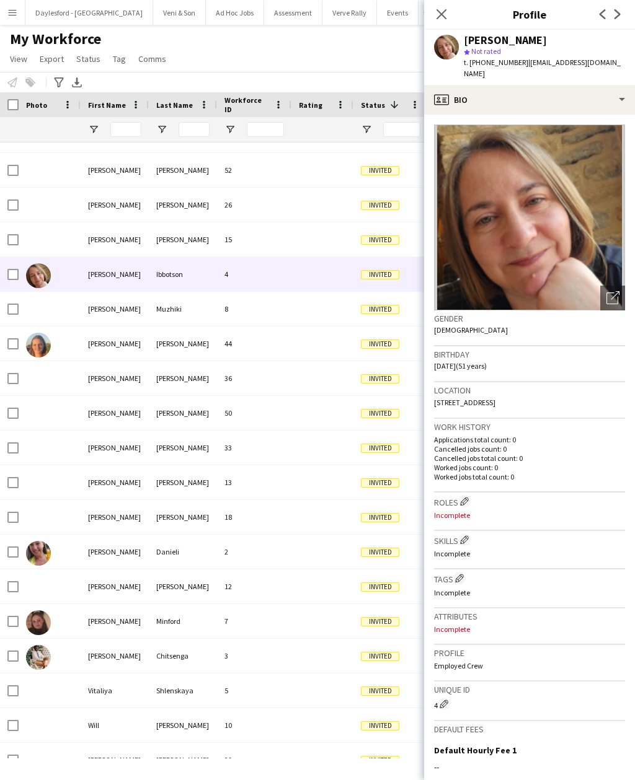
click at [444, 15] on icon "Close pop-in" at bounding box center [441, 14] width 10 height 10
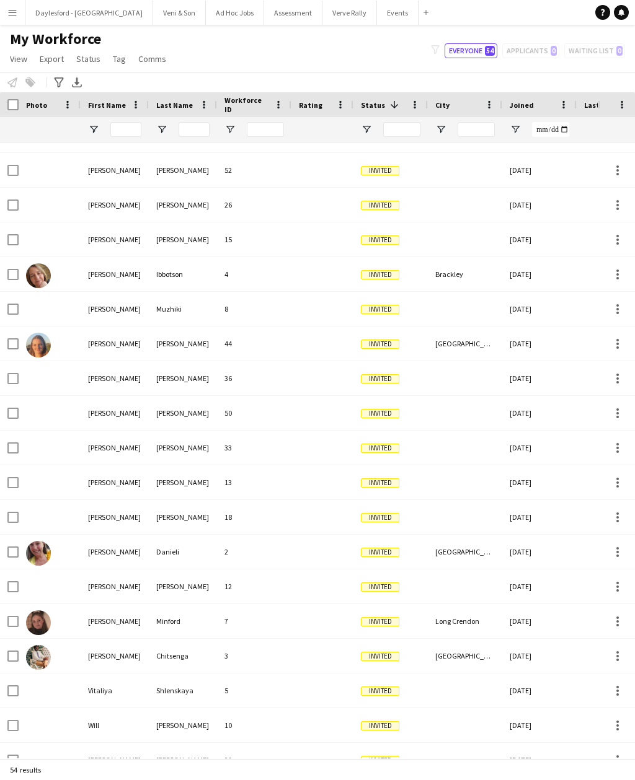
click at [38, 541] on img at bounding box center [38, 553] width 25 height 25
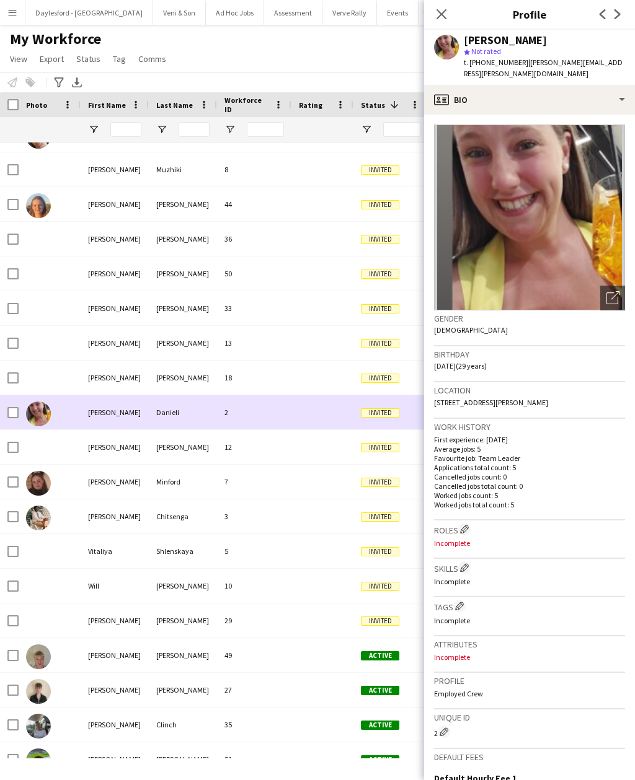
scroll to position [701, 0]
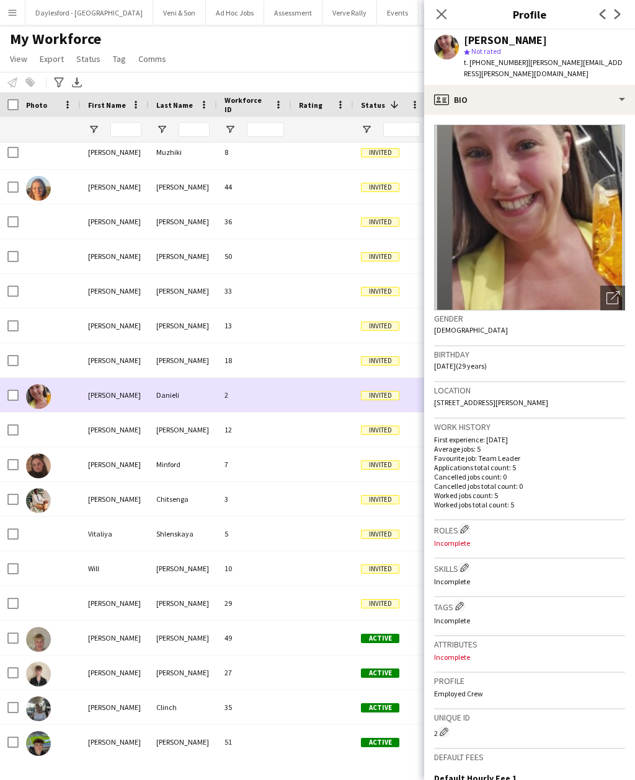
click at [45, 454] on img at bounding box center [38, 466] width 25 height 25
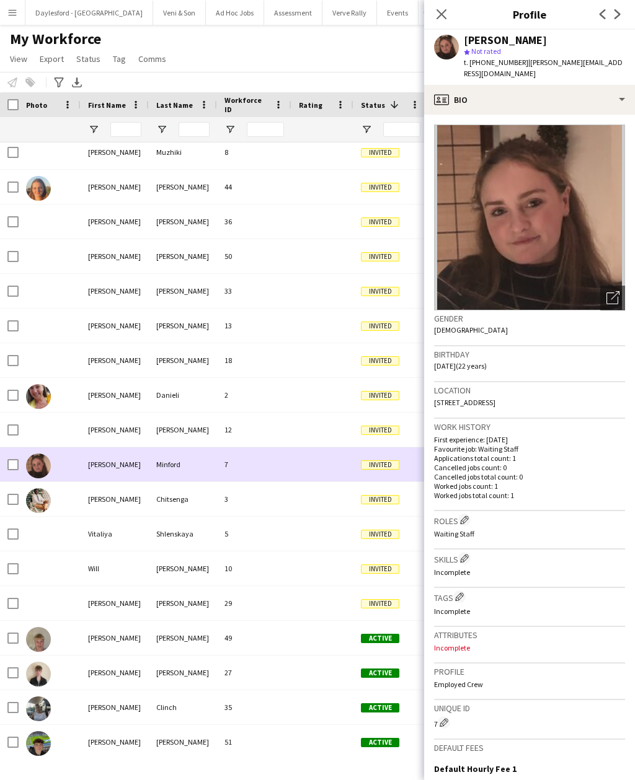
click at [40, 488] on img at bounding box center [38, 500] width 25 height 25
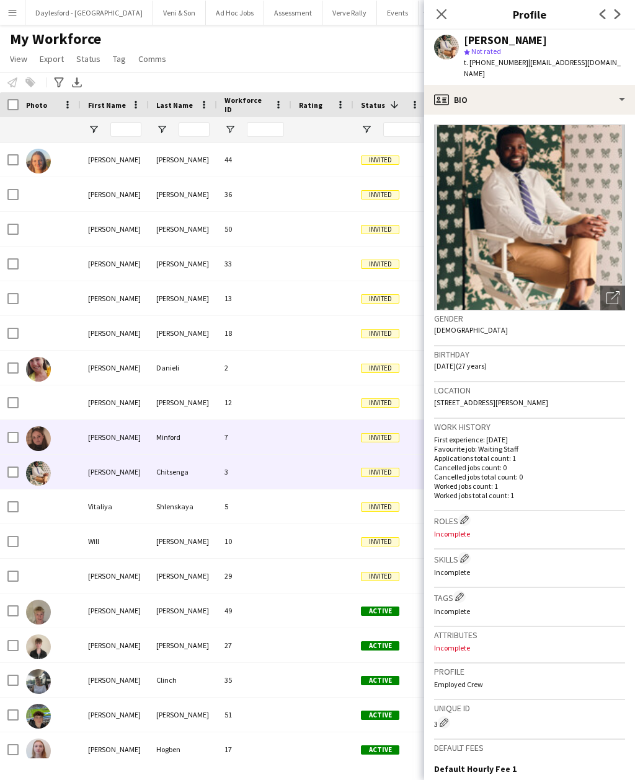
click at [38, 426] on img at bounding box center [38, 438] width 25 height 25
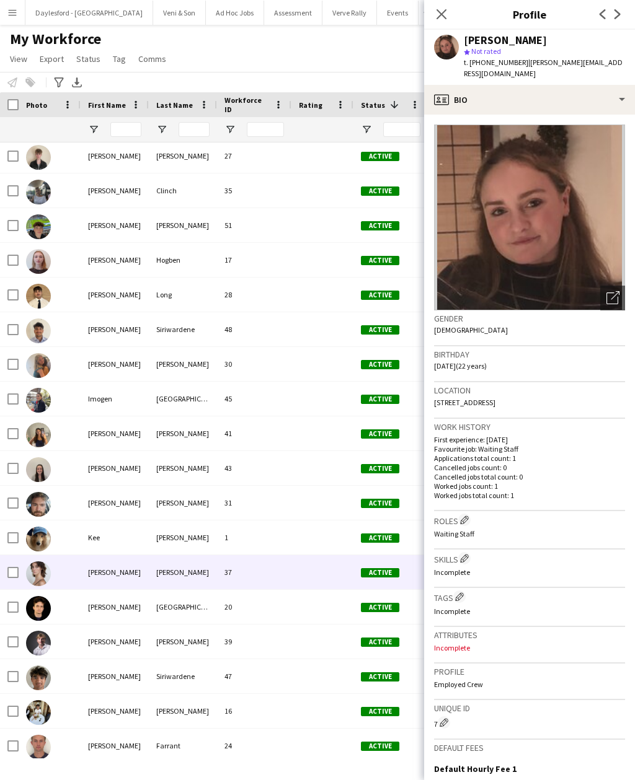
click at [40, 562] on img at bounding box center [38, 574] width 25 height 25
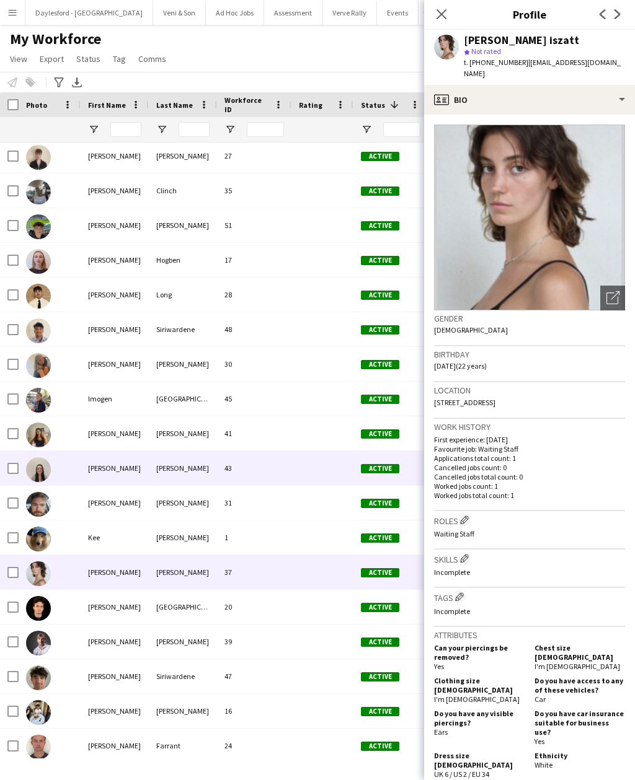
click at [41, 457] on img at bounding box center [38, 469] width 25 height 25
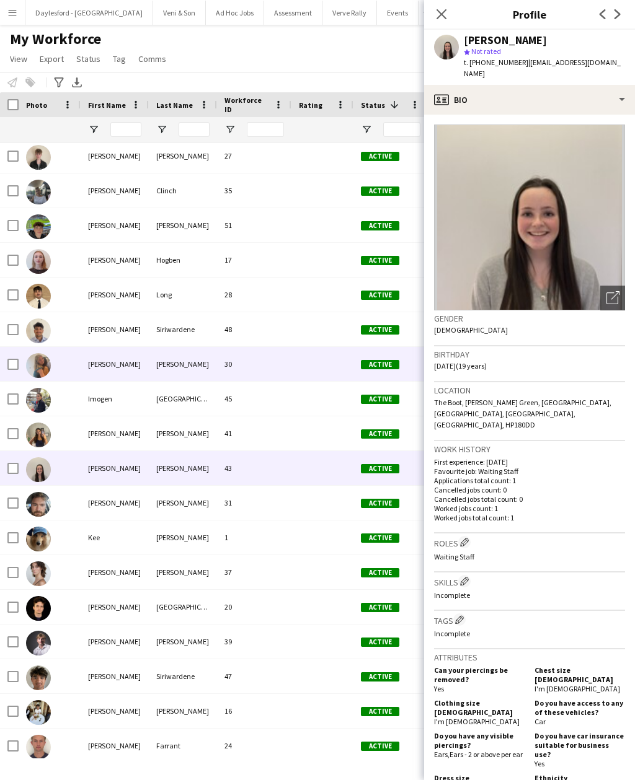
click at [47, 353] on img at bounding box center [38, 365] width 25 height 25
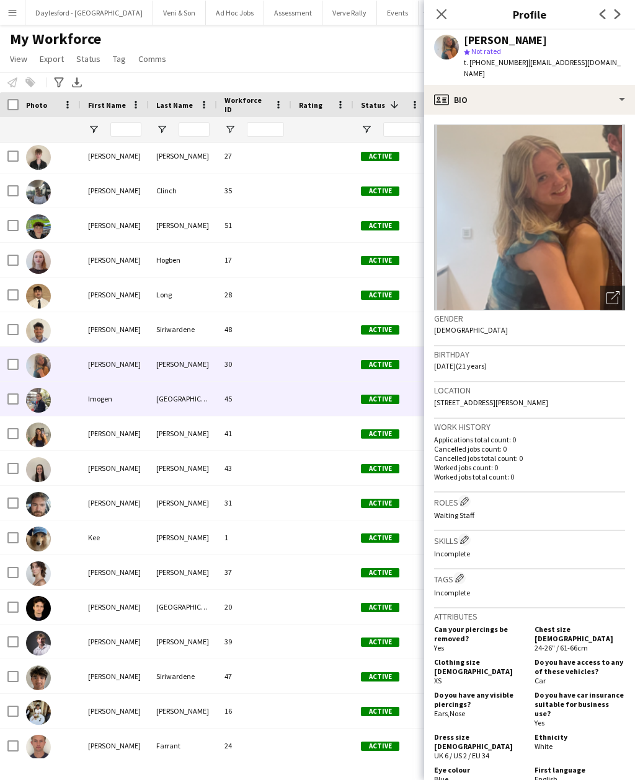
click at [45, 388] on img at bounding box center [38, 400] width 25 height 25
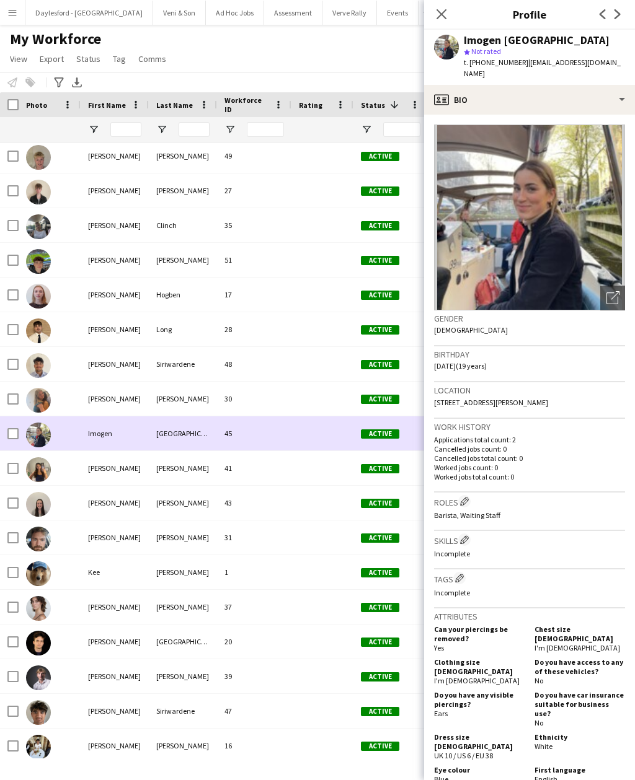
scroll to position [1166, 0]
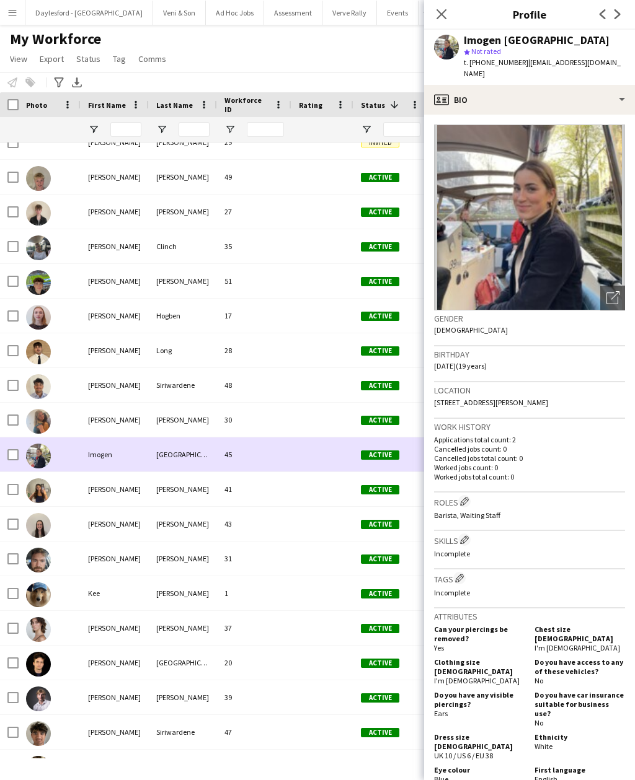
click at [38, 409] on img at bounding box center [38, 421] width 25 height 25
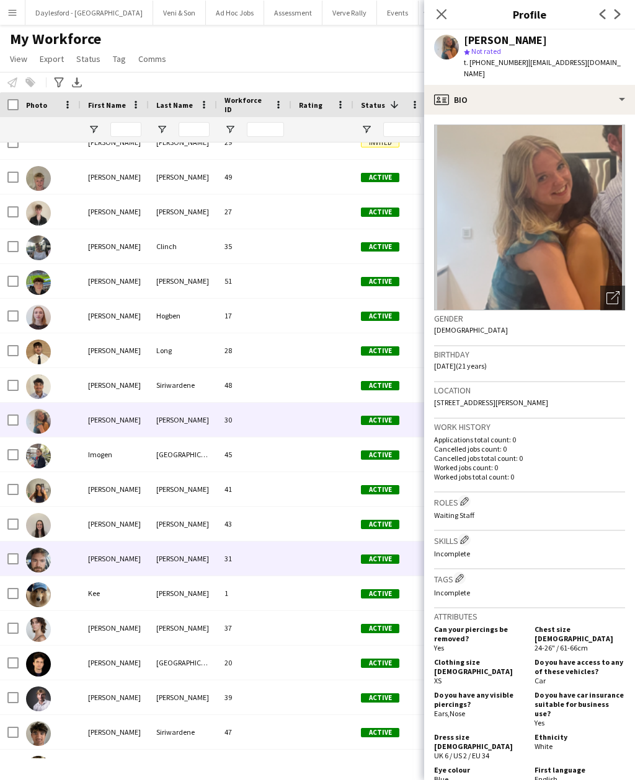
click at [48, 548] on img at bounding box center [38, 560] width 25 height 25
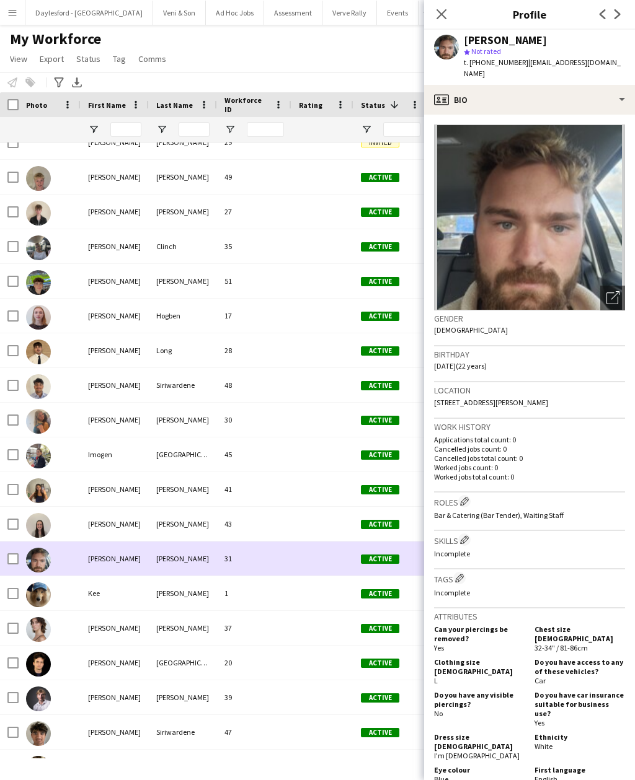
click at [46, 652] on img at bounding box center [38, 664] width 25 height 25
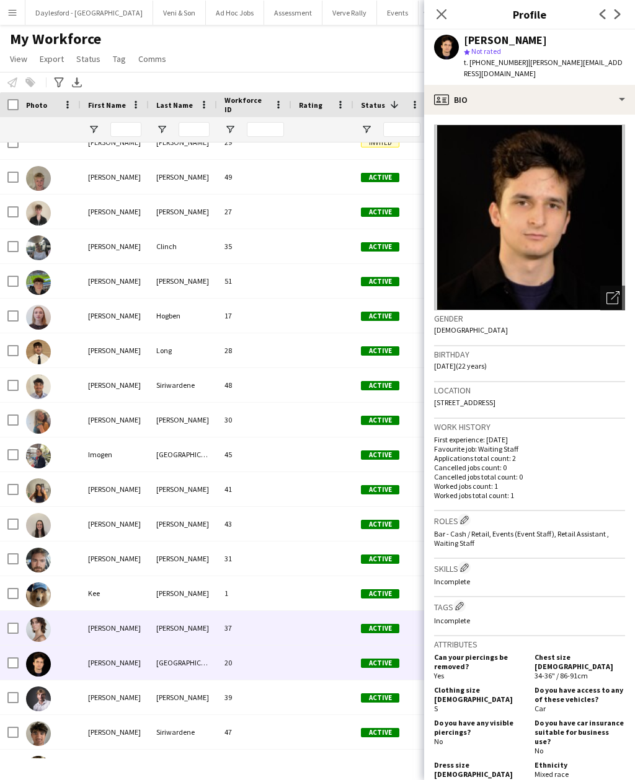
click at [143, 611] on div "[PERSON_NAME]" at bounding box center [115, 628] width 68 height 34
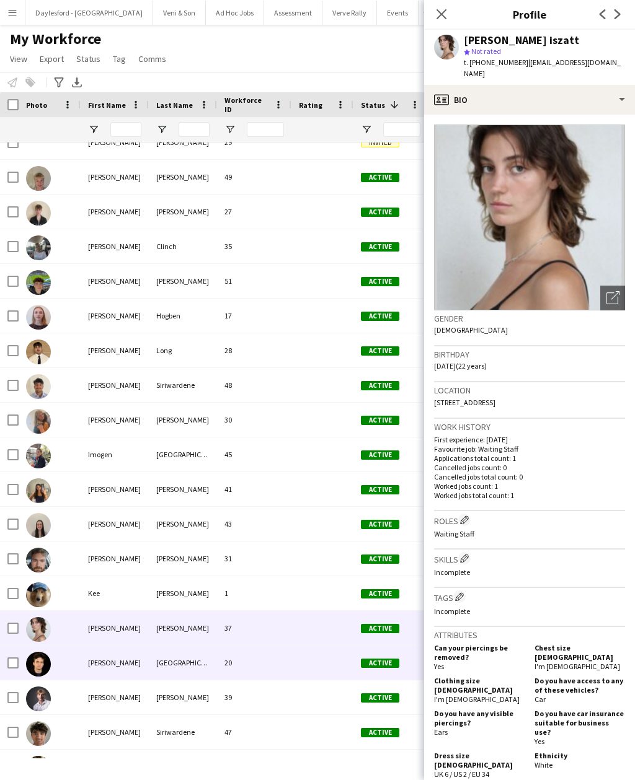
click at [115, 646] on div "[PERSON_NAME]" at bounding box center [115, 663] width 68 height 34
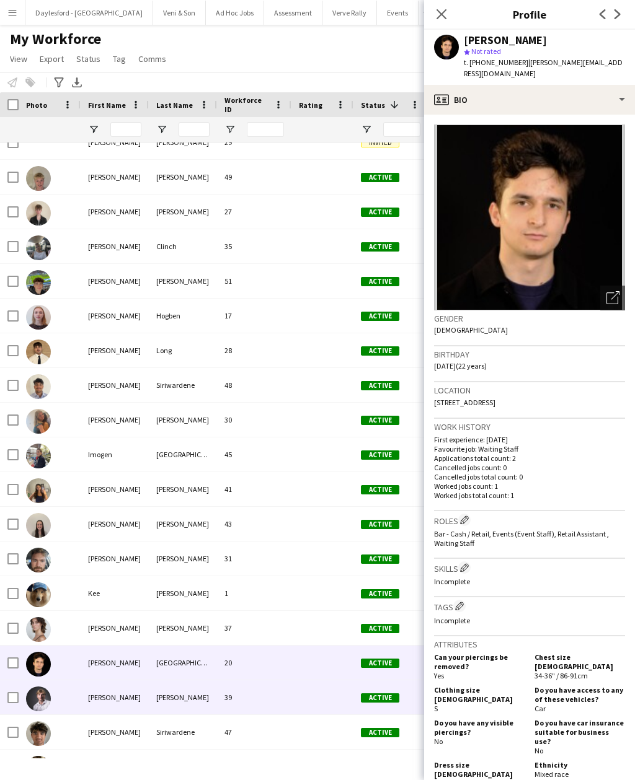
click at [115, 681] on div "[PERSON_NAME]" at bounding box center [115, 698] width 68 height 34
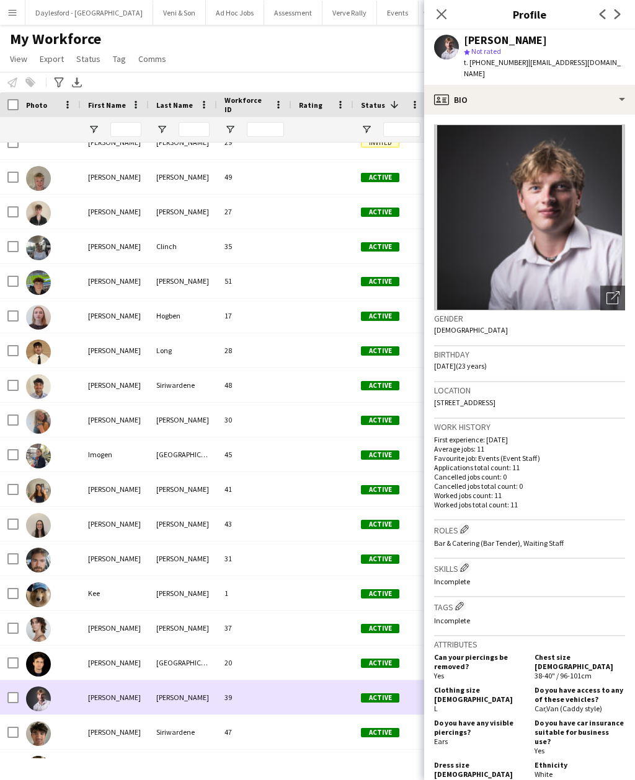
click at [112, 715] on div "[PERSON_NAME]" at bounding box center [115, 732] width 68 height 34
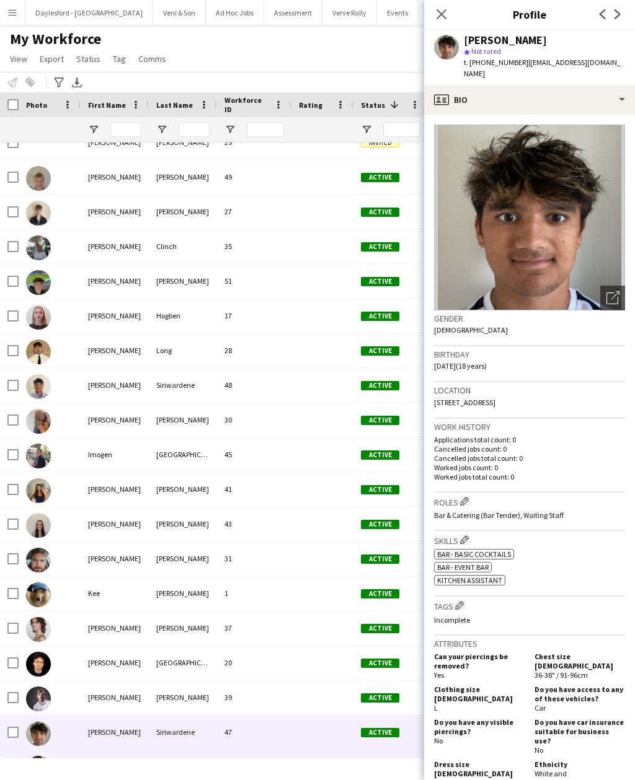
click at [115, 750] on div "[PERSON_NAME]" at bounding box center [115, 767] width 68 height 34
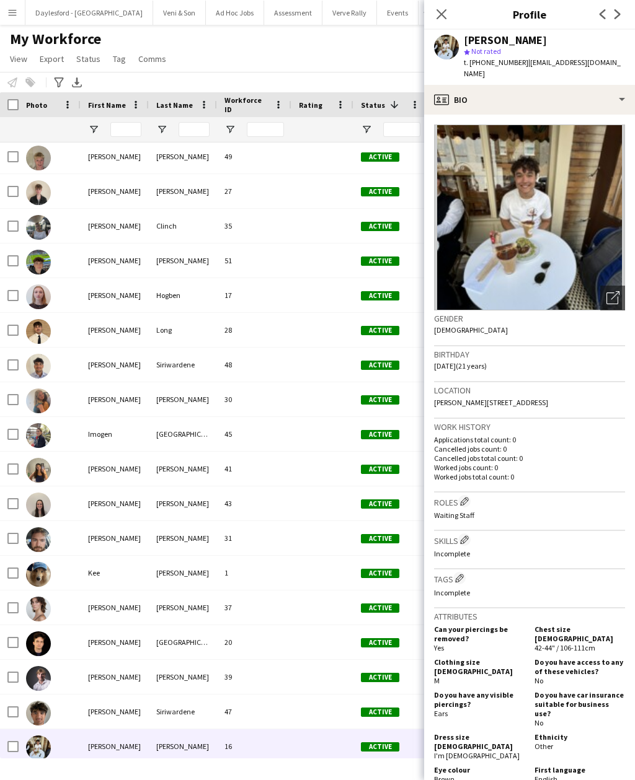
scroll to position [1183, 0]
click at [114, 764] on div "[PERSON_NAME]" at bounding box center [115, 781] width 68 height 34
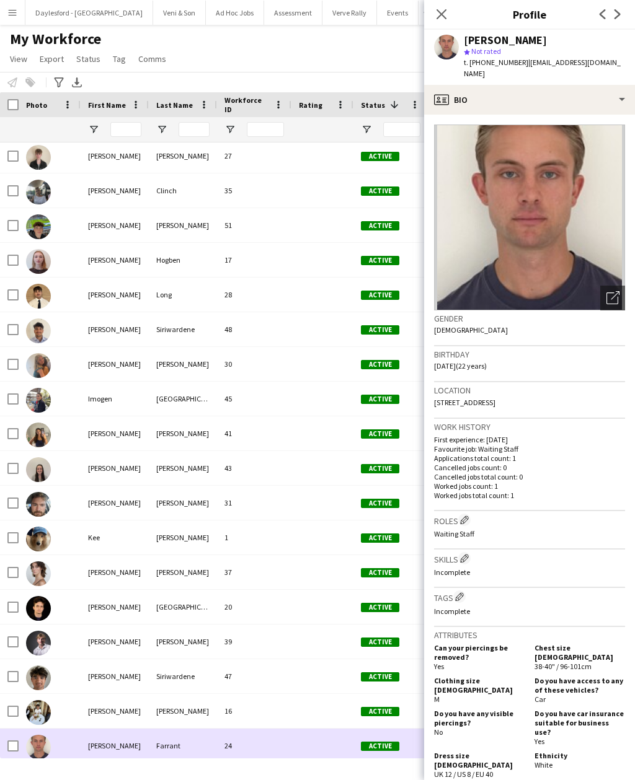
scroll to position [1219, 0]
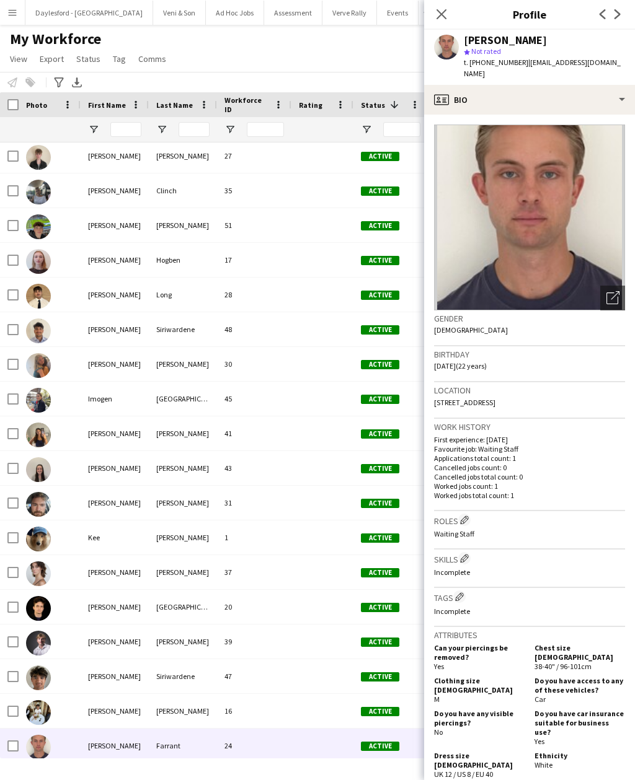
click at [118, 764] on div "Venetia" at bounding box center [115, 781] width 68 height 34
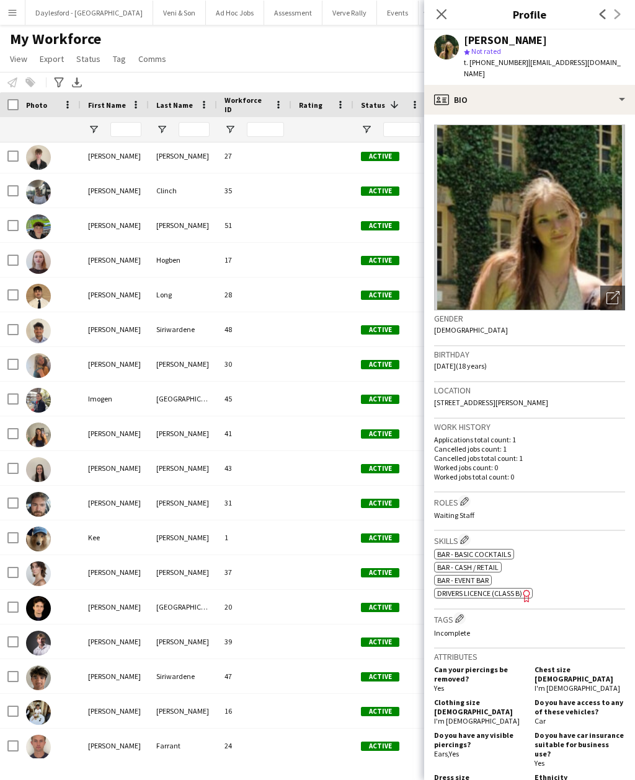
click at [112, 729] on div "[PERSON_NAME]" at bounding box center [115, 746] width 68 height 34
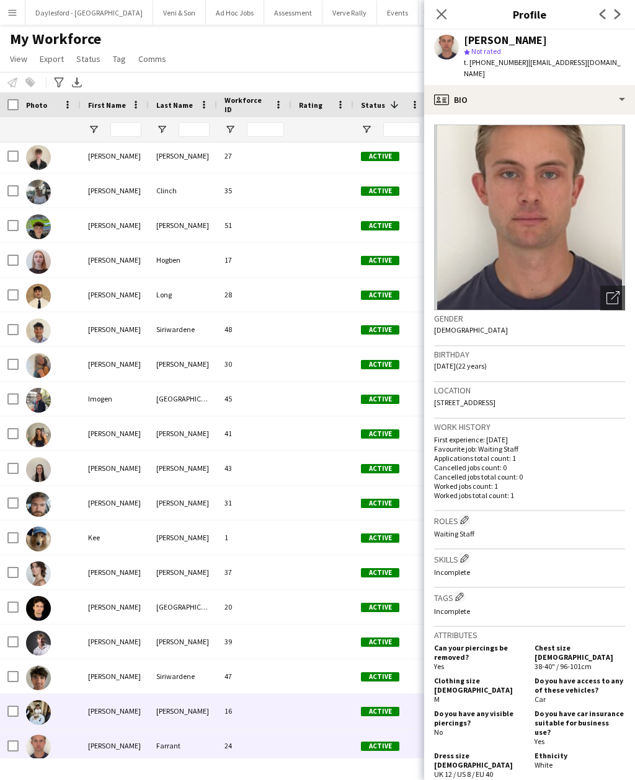
click at [134, 694] on div "[PERSON_NAME]" at bounding box center [115, 711] width 68 height 34
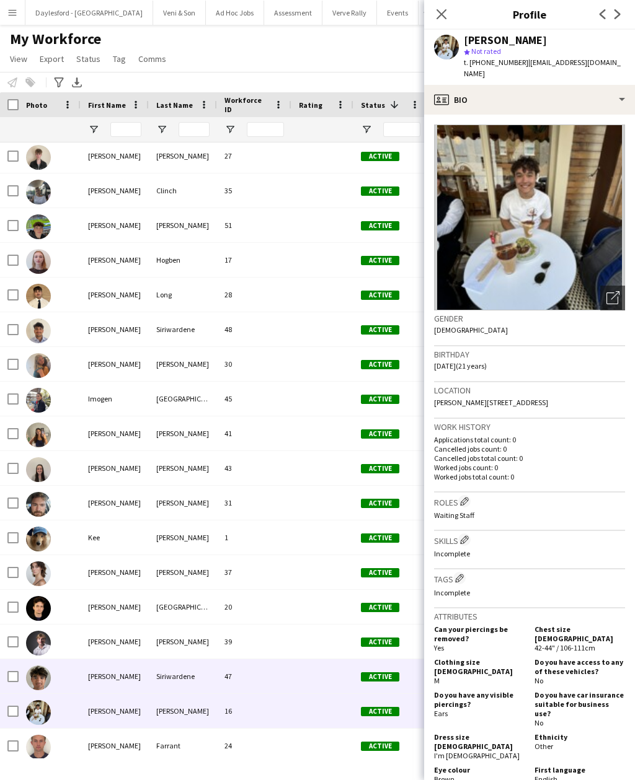
click at [152, 659] on div "Siriwardene" at bounding box center [183, 676] width 68 height 34
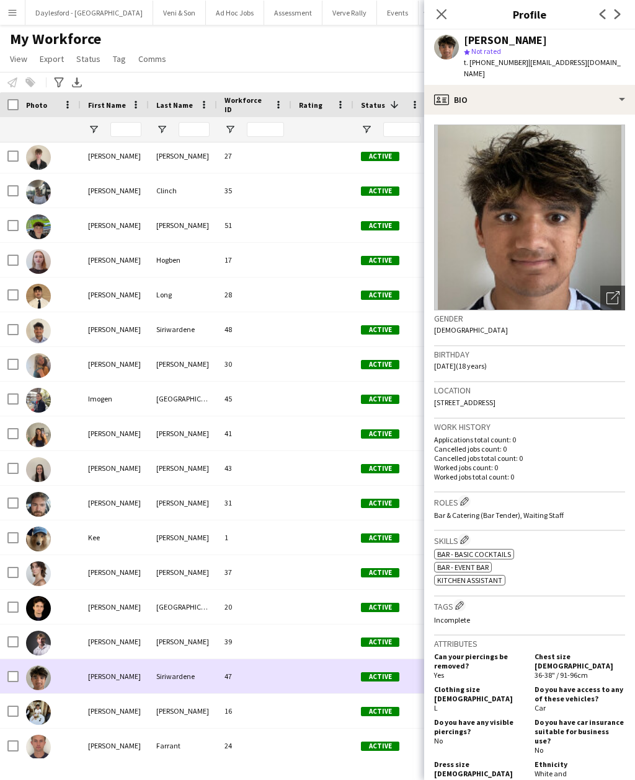
click at [164, 625] on div "[PERSON_NAME]" at bounding box center [183, 642] width 68 height 34
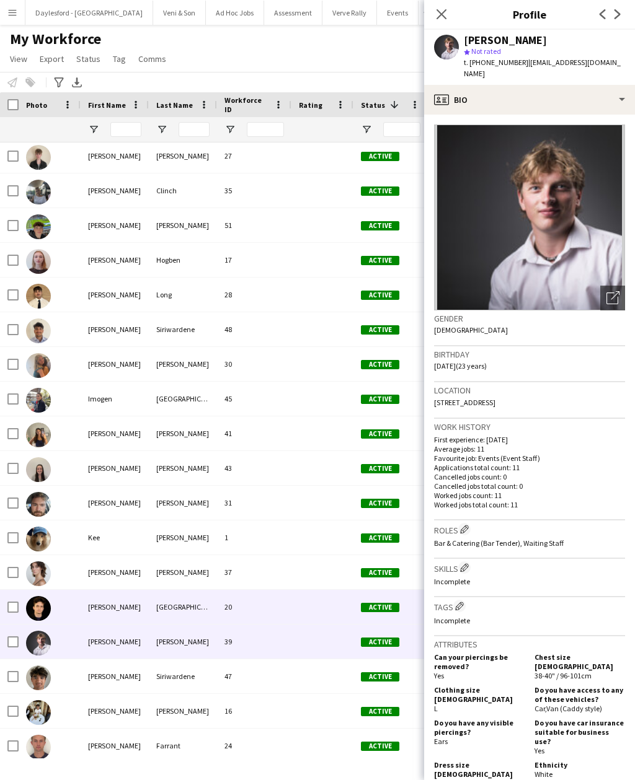
click at [177, 590] on div "[GEOGRAPHIC_DATA]" at bounding box center [183, 607] width 68 height 34
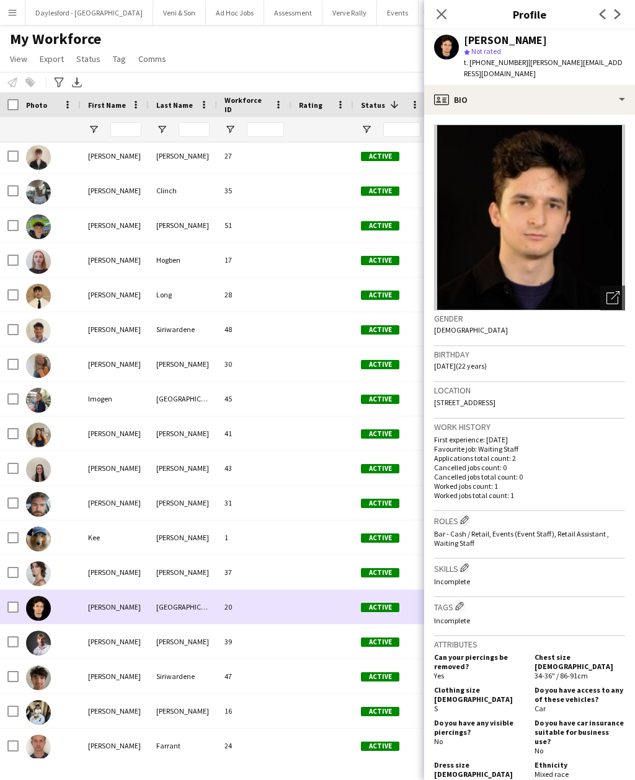
click at [192, 555] on div "[PERSON_NAME]" at bounding box center [183, 572] width 68 height 34
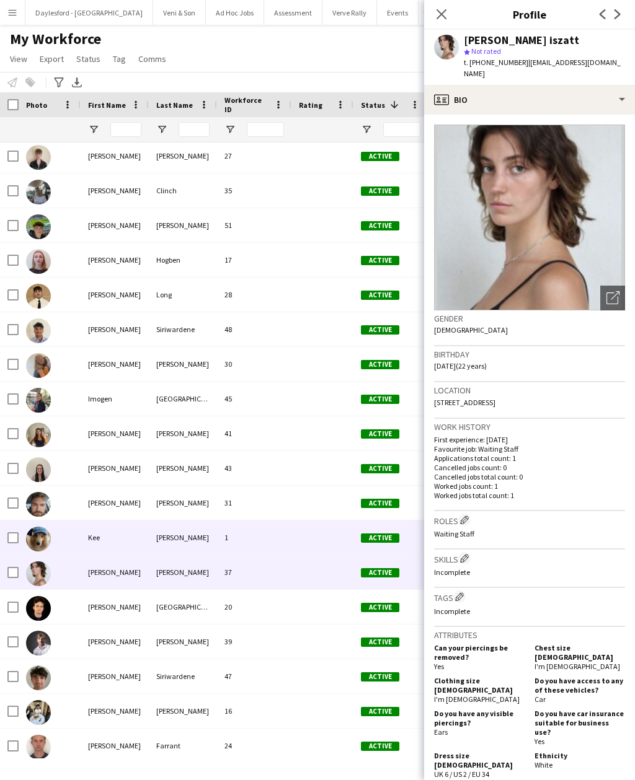
click at [208, 521] on div "[PERSON_NAME]" at bounding box center [183, 538] width 68 height 34
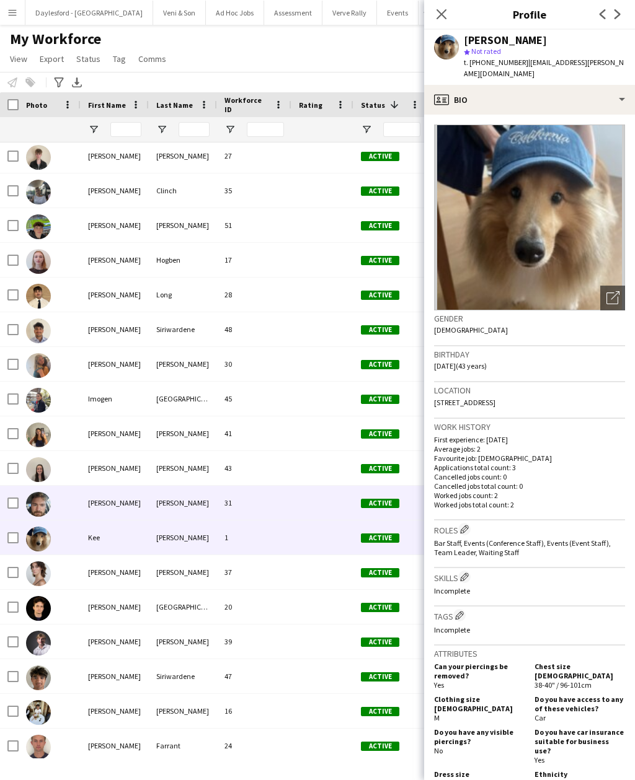
click at [146, 486] on div "[PERSON_NAME]" at bounding box center [115, 503] width 68 height 34
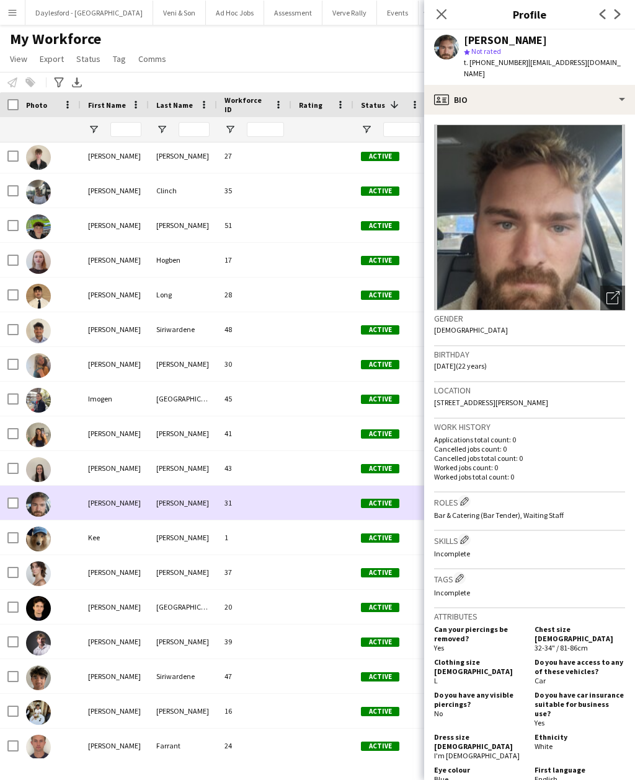
click at [155, 451] on div "[PERSON_NAME]" at bounding box center [183, 468] width 68 height 34
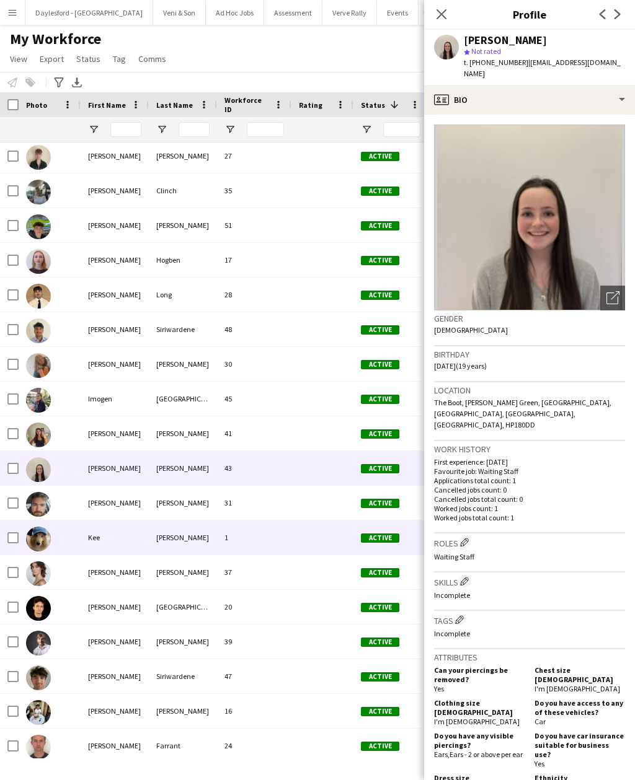
click at [120, 521] on div "Kee" at bounding box center [115, 538] width 68 height 34
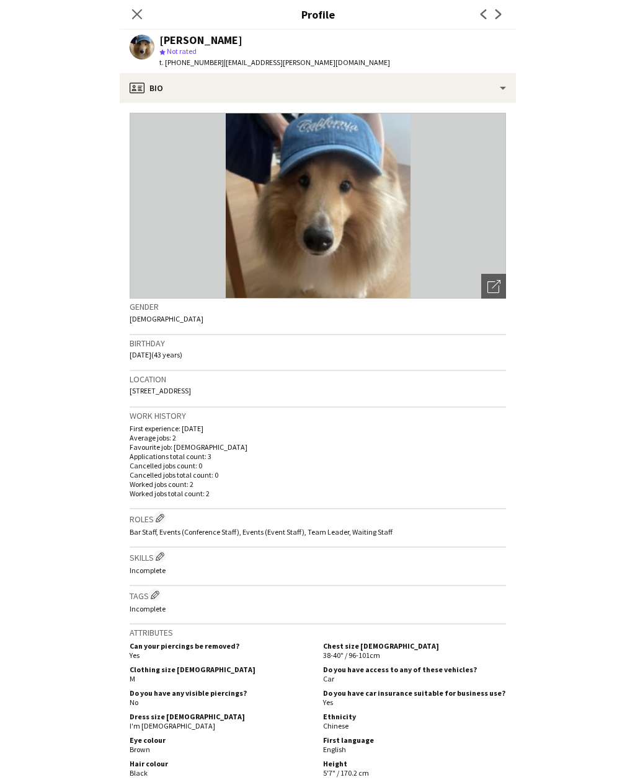
scroll to position [40, 0]
